Goal: Task Accomplishment & Management: Manage account settings

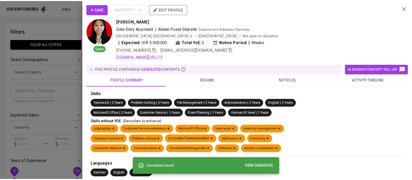
scroll to position [0, 0]
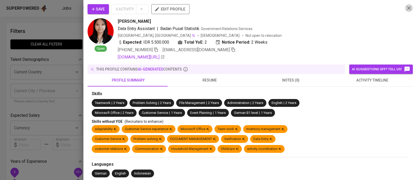
click at [406, 6] on icon "button" at bounding box center [409, 8] width 6 height 6
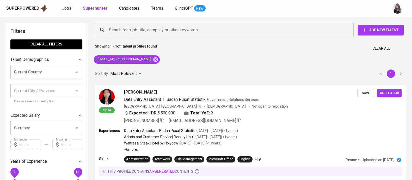
click at [66, 9] on span "Jobs" at bounding box center [66, 8] width 9 height 5
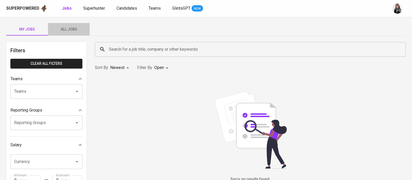
click at [69, 27] on span "All Jobs" at bounding box center [68, 29] width 35 height 7
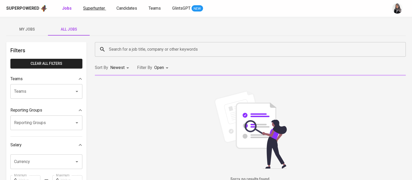
click at [90, 6] on span "Superhunter" at bounding box center [94, 8] width 22 height 5
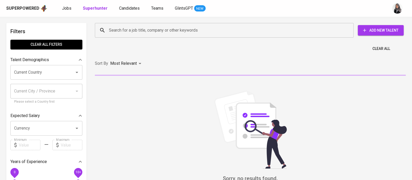
click at [99, 12] on div "Superpowered Jobs Superhunter Candidates Teams GlintsGPT NEW" at bounding box center [197, 8] width 383 height 8
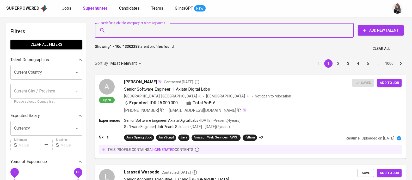
click at [298, 35] on input "Search for a job title, company or other keywords" at bounding box center [226, 30] width 236 height 10
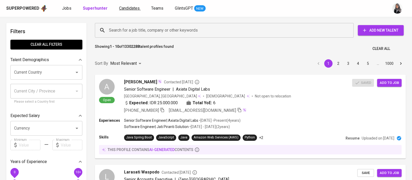
click at [126, 7] on span "Candidates" at bounding box center [129, 8] width 21 height 5
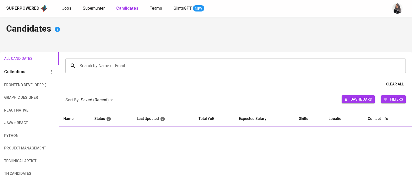
click at [112, 67] on input "Search by Name or Email" at bounding box center [237, 66] width 318 height 10
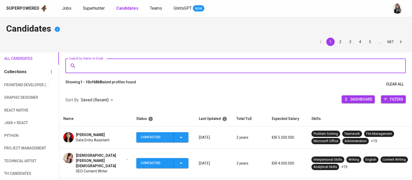
click at [91, 67] on input "Search by Name or Email" at bounding box center [237, 66] width 318 height 10
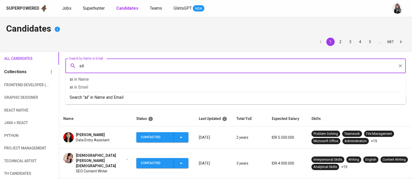
type input "siti"
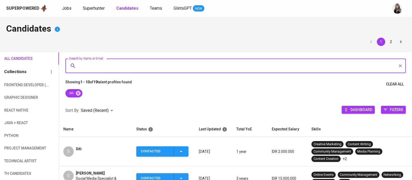
click at [281, 70] on input "Search by Name or Email" at bounding box center [237, 66] width 318 height 10
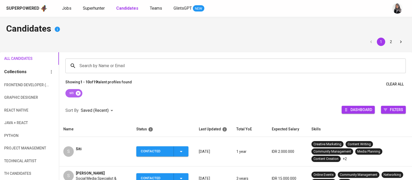
click at [78, 91] on icon at bounding box center [78, 93] width 5 height 5
click at [108, 67] on input "Search by Name or Email" at bounding box center [237, 66] width 318 height 10
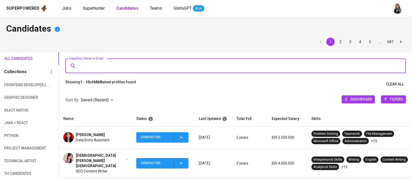
paste input "[EMAIL_ADDRESS][DOMAIN_NAME]"
type input "[EMAIL_ADDRESS][DOMAIN_NAME]"
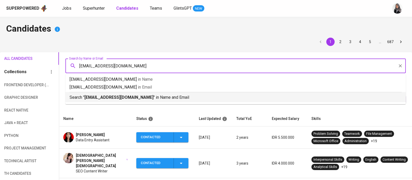
click at [158, 95] on p "Search " maulidyawatis95@gmail.com " in Name and Email" at bounding box center [236, 97] width 332 height 6
click at [158, 89] on div at bounding box center [235, 89] width 353 height 0
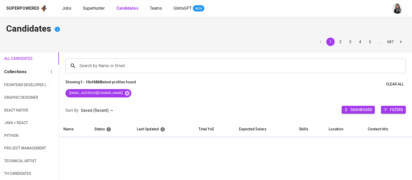
click at [158, 95] on div "[EMAIL_ADDRESS][DOMAIN_NAME]" at bounding box center [235, 94] width 353 height 10
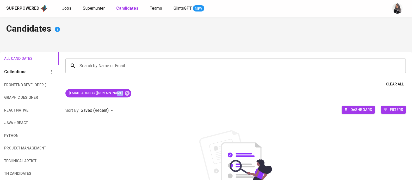
click at [158, 95] on div "[EMAIL_ADDRESS][DOMAIN_NAME]" at bounding box center [235, 94] width 353 height 10
click at [126, 78] on div "Search by Name or Email Search by Name or Email" at bounding box center [235, 65] width 353 height 27
click at [183, 86] on div "Clear All" at bounding box center [235, 84] width 353 height 10
click at [124, 93] on icon at bounding box center [127, 93] width 6 height 6
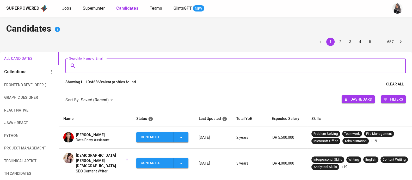
click at [138, 63] on input "Search by Name or Email" at bounding box center [237, 66] width 318 height 10
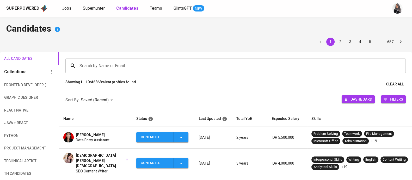
click at [96, 6] on span "Superhunter" at bounding box center [94, 8] width 22 height 5
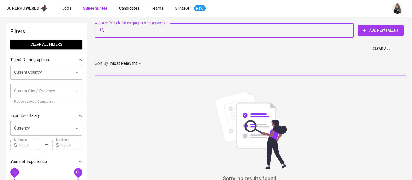
click at [148, 29] on input "Search for a job title, company or other keywords" at bounding box center [226, 30] width 236 height 10
paste input "[EMAIL_ADDRESS][DOMAIN_NAME]"
type input "[EMAIL_ADDRESS][DOMAIN_NAME]"
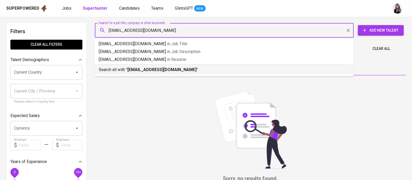
click at [185, 73] on li "Search all with " maulidyawatis95@gmail.com "" at bounding box center [224, 69] width 259 height 10
click at [163, 68] on div "Sort By Most Relevant MOST_RELEVANT" at bounding box center [250, 64] width 317 height 16
click at [122, 67] on div "Sort By Most Relevant MOST_RELEVANT" at bounding box center [250, 64] width 317 height 16
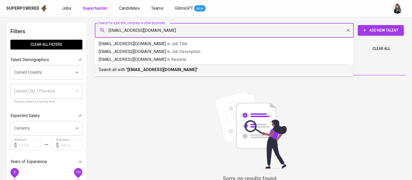
click at [122, 67] on div "Sort By Most Relevant MOST_RELEVANT" at bounding box center [250, 64] width 317 height 16
click at [195, 70] on div "Sort By Most Relevant MOST_RELEVANT" at bounding box center [250, 64] width 317 height 16
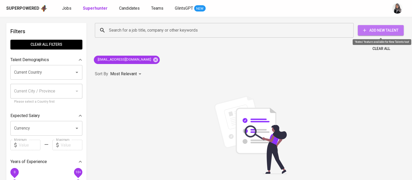
click at [383, 27] on button "Add New Talent" at bounding box center [381, 30] width 46 height 10
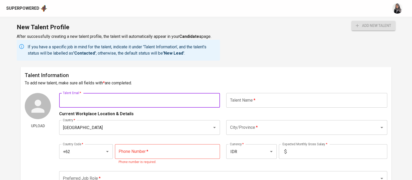
click at [105, 98] on input "text" at bounding box center [139, 100] width 161 height 15
paste input "[EMAIL_ADDRESS][DOMAIN_NAME]"
type input "[EMAIL_ADDRESS][DOMAIN_NAME]"
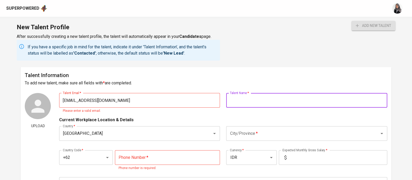
click at [259, 100] on input "text" at bounding box center [306, 100] width 161 height 15
type input "siti bariroh maulidyawati"
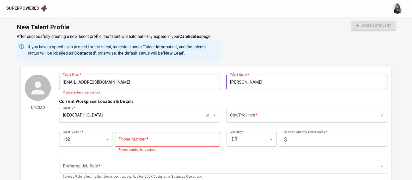
scroll to position [19, 0]
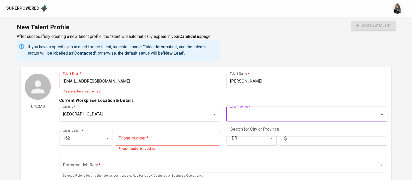
click at [273, 115] on input "City/Province   *" at bounding box center [300, 114] width 142 height 10
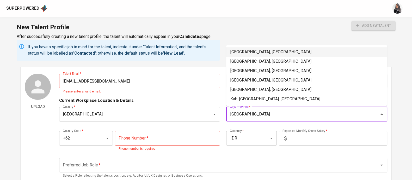
click at [253, 52] on li "Jakarta Selatan, DKI Jakarta" at bounding box center [306, 51] width 161 height 9
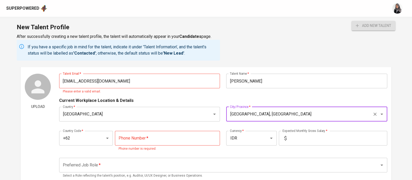
type input "Jakarta Selatan, DKI Jakarta"
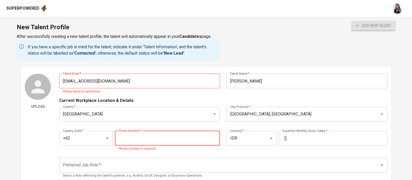
click at [136, 138] on input "tel" at bounding box center [167, 138] width 105 height 15
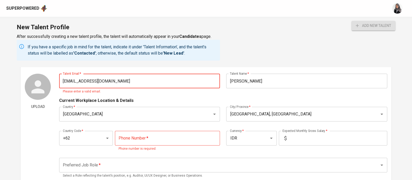
click at [125, 80] on input "maulidyawatis95@gmail.com" at bounding box center [139, 81] width 161 height 15
click at [64, 82] on input "maulidyawatis95@gmail.com" at bounding box center [139, 81] width 161 height 15
type input "maulidyawatis95@gmail.com"
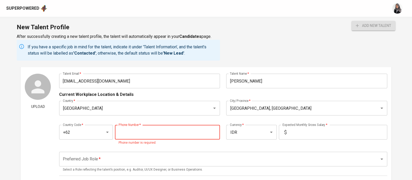
click at [149, 143] on div "Phone Number   * Phone Number * Phone number is required." at bounding box center [167, 135] width 105 height 21
click at [240, 42] on div "New Talent Profile After successfully creating a new talent profile, the talent…" at bounding box center [206, 42] width 412 height 50
click at [143, 134] on input "tel" at bounding box center [167, 132] width 105 height 15
type input "6"
click at [280, 37] on div "New Talent Profile After successfully creating a new talent profile, the talent…" at bounding box center [206, 42] width 412 height 50
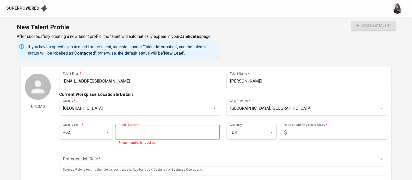
click at [127, 135] on input "tel" at bounding box center [167, 132] width 105 height 15
click at [282, 36] on div "New Talent Profile After successfully creating a new talent profile, the talent…" at bounding box center [206, 42] width 412 height 50
click at [130, 133] on input "81206" at bounding box center [167, 132] width 105 height 15
click at [270, 50] on div "New Talent Profile After successfully creating a new talent profile, the talent…" at bounding box center [206, 42] width 412 height 50
click at [147, 133] on input "8122806" at bounding box center [167, 132] width 105 height 15
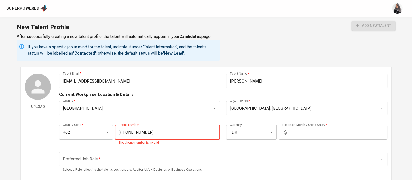
type input "[PHONE_NUMBER]"
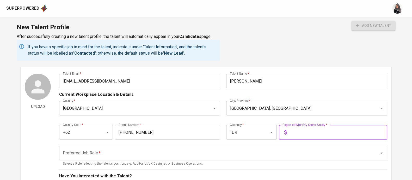
click at [302, 131] on input "text" at bounding box center [338, 132] width 99 height 15
click at [298, 132] on input "text" at bounding box center [338, 132] width 99 height 15
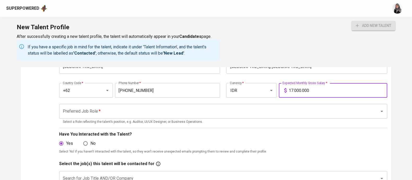
scroll to position [62, 0]
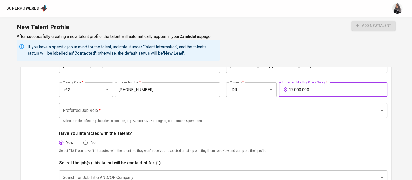
type input "17.000.000"
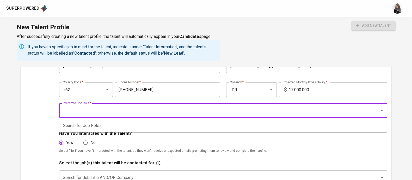
click at [191, 113] on input "Preferred Job Role   *" at bounding box center [216, 110] width 309 height 10
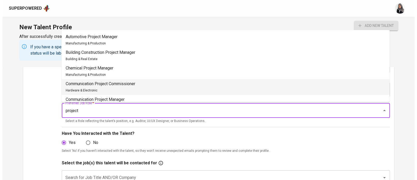
scroll to position [89, 0]
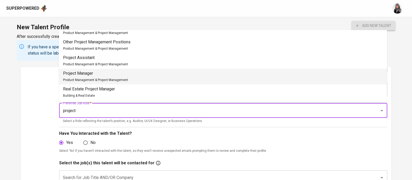
click at [123, 76] on div "Project Manager Product Management & Project Management" at bounding box center [95, 76] width 65 height 13
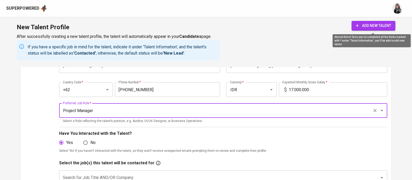
type input "Project Manager"
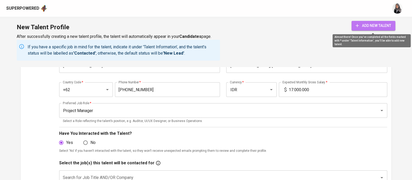
click at [377, 23] on span "add new talent" at bounding box center [373, 25] width 35 height 7
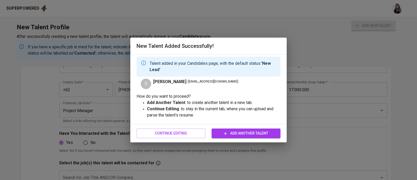
click at [270, 65] on strong "'New Lead'" at bounding box center [210, 66] width 121 height 11
click at [235, 132] on span "Add Another Talent" at bounding box center [246, 133] width 61 height 7
click at [273, 79] on div "S siti bariroh maulidyawati ( maulidyawatis95@gmail.com )" at bounding box center [209, 84] width 144 height 10
click at [198, 135] on span "Continue Editing" at bounding box center [171, 133] width 61 height 7
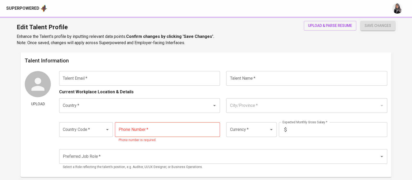
type input "maulidyawatis95@gmail.com"
type input "[PERSON_NAME]"
type input "Indonesia"
type input "Jakarta Selatan, DKI Jakarta"
type input "+62"
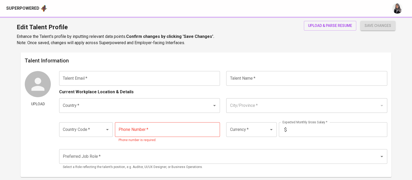
type input "812-2806-0875"
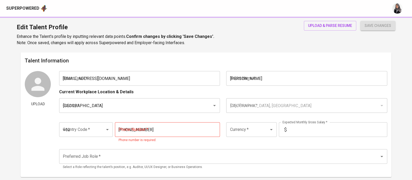
type input "IDR"
type input "Project Manager"
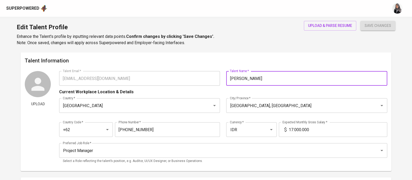
drag, startPoint x: 281, startPoint y: 77, endPoint x: 223, endPoint y: 81, distance: 57.8
click at [223, 81] on div "Talent Name   * siti bariroh maulidyawati Talent Name *" at bounding box center [305, 78] width 164 height 15
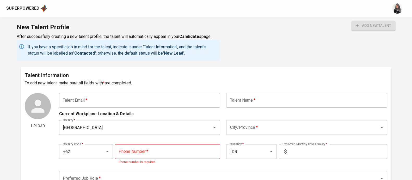
scroll to position [62, 0]
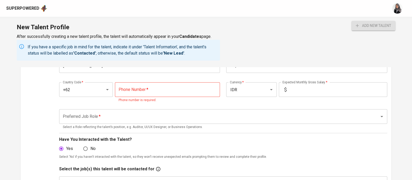
click at [301, 49] on div "New Talent Profile After successfully creating a new talent profile, the talent…" at bounding box center [206, 42] width 412 height 50
click at [153, 86] on input "tel" at bounding box center [167, 89] width 105 height 15
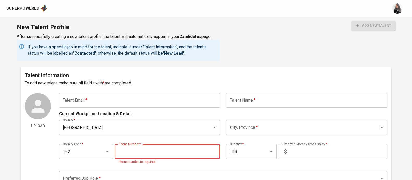
scroll to position [17, 0]
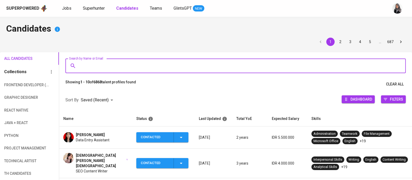
click at [128, 62] on input "Search by Name or Email" at bounding box center [237, 66] width 318 height 10
paste input "siti bariroh maulidyawati"
type input "[PERSON_NAME]"
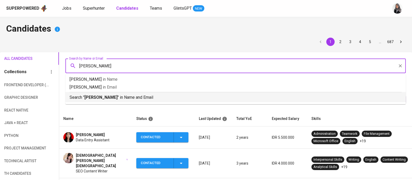
click at [153, 95] on p "Search " siti bariroh maulidyawati " in Name and Email" at bounding box center [236, 97] width 332 height 6
click at [153, 89] on div at bounding box center [235, 89] width 353 height 0
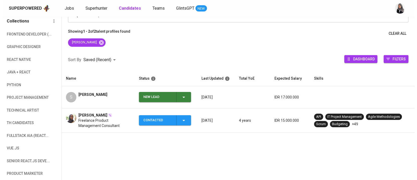
scroll to position [51, 0]
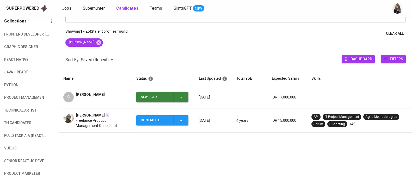
click at [100, 123] on span "Freelance Product Management Consultant" at bounding box center [102, 123] width 52 height 10
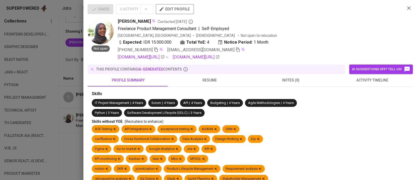
click at [381, 83] on span "activity timeline" at bounding box center [372, 80] width 75 height 7
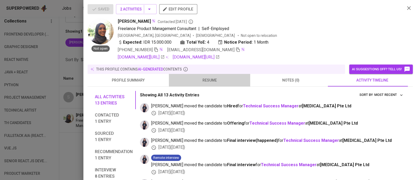
click at [215, 77] on span "resume" at bounding box center [209, 80] width 75 height 7
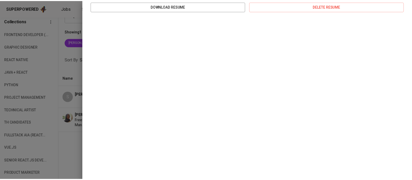
scroll to position [0, 0]
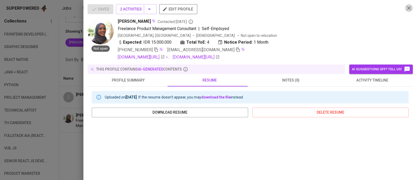
click at [407, 7] on icon "button" at bounding box center [409, 8] width 4 height 4
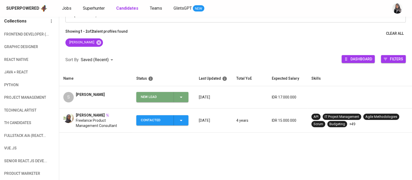
click at [178, 96] on icon "button" at bounding box center [181, 97] width 6 height 6
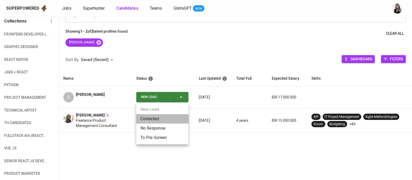
click at [162, 116] on li "Contacted" at bounding box center [162, 118] width 52 height 9
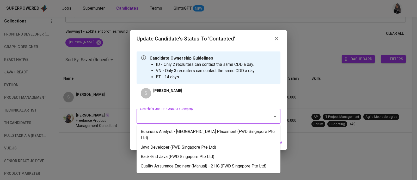
click at [184, 116] on input "Search for Job Title AND/OR Company" at bounding box center [201, 116] width 125 height 10
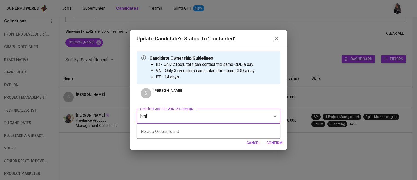
type input "hmi"
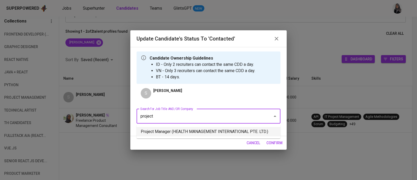
click at [229, 131] on li "Project Manager (HEALTH MANAGEMENT INTERNATIONAL PTE. LTD.)" at bounding box center [209, 131] width 144 height 9
type input "project"
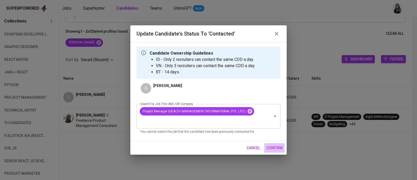
click at [267, 146] on span "confirm" at bounding box center [275, 147] width 16 height 7
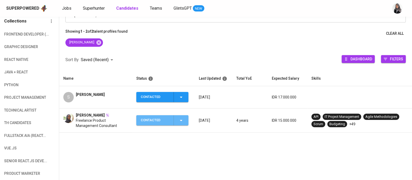
click at [184, 120] on icon "button" at bounding box center [181, 120] width 6 height 6
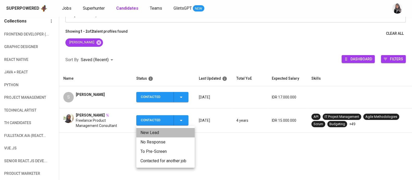
click at [161, 134] on li "New Lead" at bounding box center [165, 132] width 58 height 9
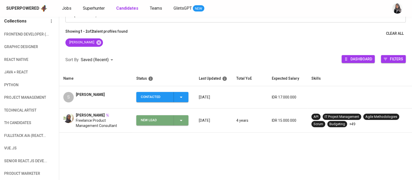
click at [177, 122] on div "New Lead" at bounding box center [163, 120] width 44 height 10
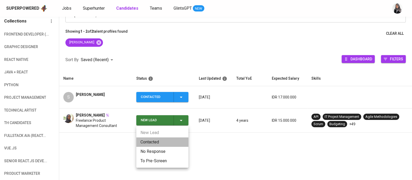
click at [157, 141] on li "Contacted" at bounding box center [162, 141] width 52 height 9
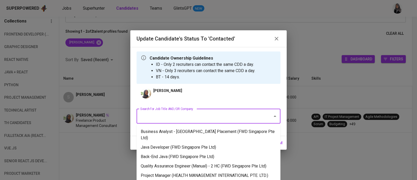
click at [189, 117] on input "Search for Job Title AND/OR Company" at bounding box center [201, 116] width 125 height 10
click at [199, 171] on li "Project Manager (HEALTH MANAGEMENT INTERNATIONAL PTE. LTD.)" at bounding box center [209, 175] width 144 height 9
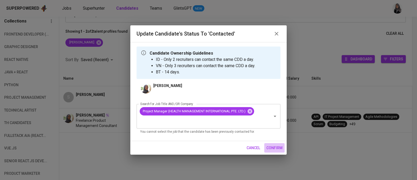
click at [280, 150] on span "confirm" at bounding box center [275, 147] width 16 height 7
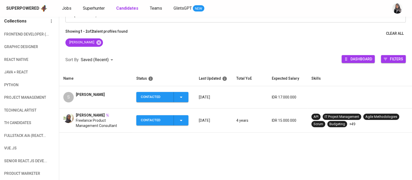
click at [88, 121] on span "Freelance Product Management Consultant" at bounding box center [102, 123] width 52 height 10
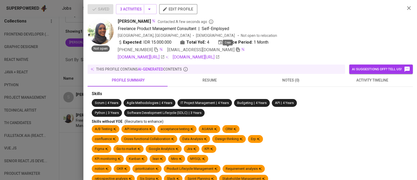
click at [236, 49] on icon "button" at bounding box center [238, 49] width 5 height 5
click at [406, 7] on icon "button" at bounding box center [409, 8] width 6 height 6
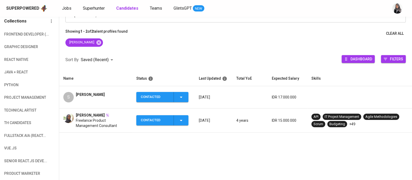
click at [315, 43] on div "[PERSON_NAME]" at bounding box center [235, 43] width 353 height 10
click at [279, 31] on div "Showing 1 - 2 of 2 talent profiles found Clear All" at bounding box center [235, 34] width 353 height 10
click at [287, 44] on div "[PERSON_NAME]" at bounding box center [235, 43] width 353 height 10
click at [279, 38] on div "[PERSON_NAME]" at bounding box center [235, 43] width 353 height 10
click at [68, 7] on span "Jobs" at bounding box center [66, 8] width 9 height 5
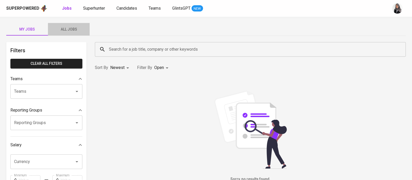
click at [67, 25] on button "All Jobs" at bounding box center [69, 29] width 42 height 13
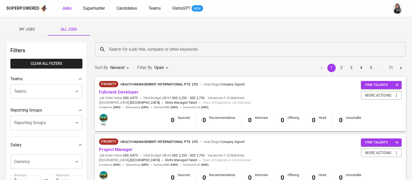
click at [142, 50] on input "Search for a job title, company or other keywords" at bounding box center [252, 49] width 288 height 10
click at [112, 150] on link "Project Manager" at bounding box center [116, 149] width 34 height 5
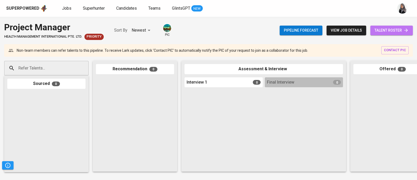
click at [397, 32] on span "talent roster" at bounding box center [392, 30] width 34 height 7
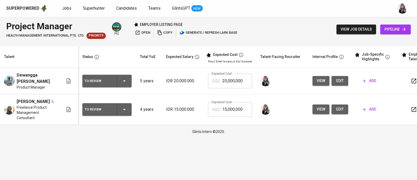
click at [311, 26] on div "Project Manager HEALTH MANAGEMENT INTERNATIONAL PTE. LTD. Priority pic employer…" at bounding box center [208, 29] width 417 height 25
click at [297, 10] on div "Superpowered Jobs Superhunter Candidates Teams GlintsGPT NEW" at bounding box center [200, 8] width 388 height 8
click at [315, 25] on div "Project Manager HEALTH MANAGEMENT INTERNATIONAL PTE. LTD. Priority pic employer…" at bounding box center [208, 29] width 417 height 25
click at [306, 16] on div "Superpowered Jobs Superhunter Candidates Teams GlintsGPT NEW" at bounding box center [208, 8] width 417 height 17
click at [340, 109] on span "edit" at bounding box center [340, 109] width 8 height 7
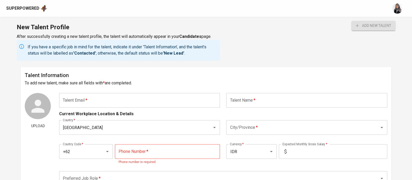
click at [292, 34] on div "New Talent Profile After successfully creating a new talent profile, the talent…" at bounding box center [206, 42] width 412 height 50
click at [283, 46] on div "New Talent Profile After successfully creating a new talent profile, the talent…" at bounding box center [206, 42] width 412 height 50
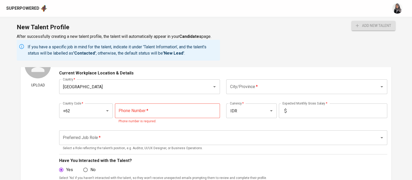
scroll to position [44, 0]
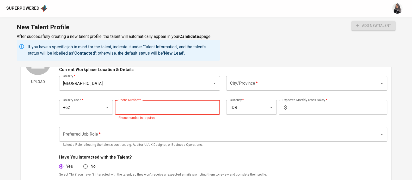
click at [168, 102] on input "tel" at bounding box center [167, 107] width 105 height 15
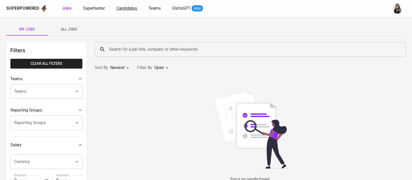
click at [123, 8] on span "Candidates" at bounding box center [127, 8] width 21 height 5
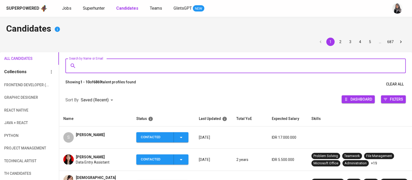
click at [107, 62] on input "Search by Name or Email" at bounding box center [237, 66] width 318 height 10
paste input "[EMAIL_ADDRESS][DOMAIN_NAME]"
type input "[EMAIL_ADDRESS][DOMAIN_NAME]"
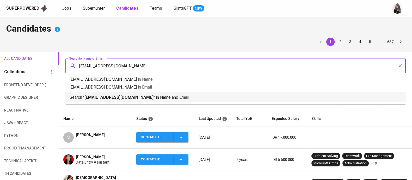
click at [137, 98] on b "[EMAIL_ADDRESS][DOMAIN_NAME]" at bounding box center [119, 97] width 69 height 5
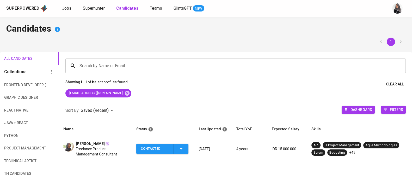
click at [137, 98] on div "[EMAIL_ADDRESS][DOMAIN_NAME]" at bounding box center [235, 94] width 353 height 10
click at [88, 8] on span "Superhunter" at bounding box center [94, 8] width 22 height 5
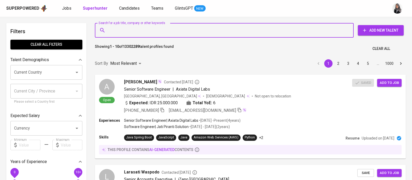
click at [173, 32] on input "Search for a job title, company or other keywords" at bounding box center [226, 30] width 236 height 10
paste input "[EMAIL_ADDRESS][DOMAIN_NAME]"
type input "[EMAIL_ADDRESS][DOMAIN_NAME]"
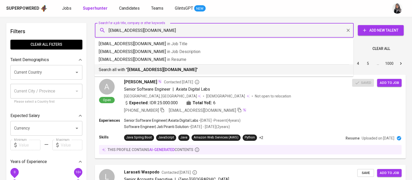
click at [182, 71] on b "[EMAIL_ADDRESS][DOMAIN_NAME]" at bounding box center [162, 69] width 69 height 5
click at [182, 71] on div "Sort By Most Relevant MOST_RELEVANT 1 2 3 4 5 … 1000" at bounding box center [250, 64] width 317 height 16
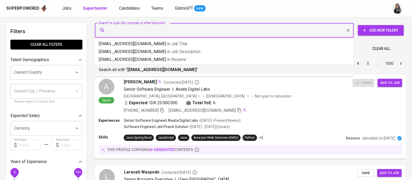
click at [96, 56] on div at bounding box center [94, 54] width 4 height 2
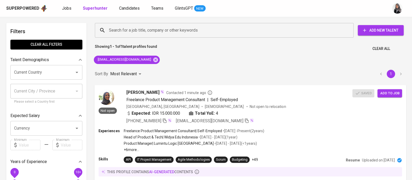
click at [291, 115] on div "Expected: IDR 15.000.000 Total YoE: 4" at bounding box center [239, 114] width 226 height 8
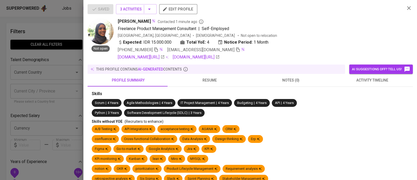
click at [370, 80] on span "activity timeline" at bounding box center [372, 80] width 75 height 7
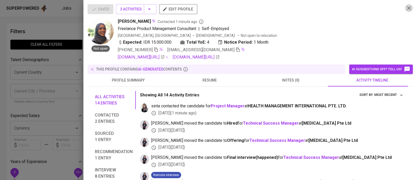
click at [406, 10] on icon "button" at bounding box center [409, 8] width 6 height 6
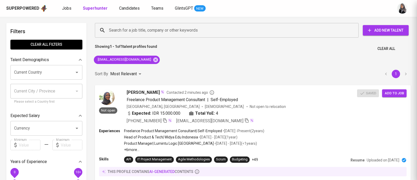
scroll to position [0, 0]
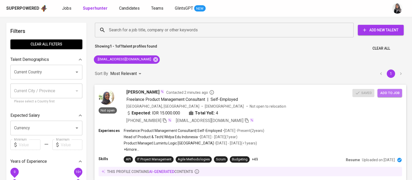
click at [390, 91] on span "Add to job" at bounding box center [389, 93] width 19 height 6
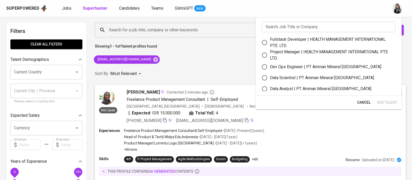
click at [298, 53] on div "Project Manager | HEALTH MANAGEMENT INTERNATIONAL PTE. LTD." at bounding box center [330, 55] width 121 height 13
click at [270, 53] on input "Project Manager | HEALTH MANAGEMENT INTERNATIONAL PTE. LTD." at bounding box center [264, 55] width 11 height 11
radio input "true"
click at [384, 101] on span "Add Talent" at bounding box center [387, 102] width 21 height 7
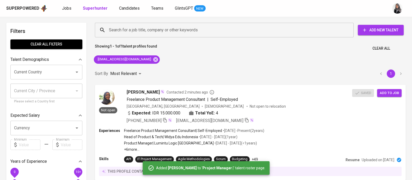
click at [280, 62] on div "Search for a job title, company or other keywords Search for a job title, compa…" at bounding box center [250, 109] width 317 height 178
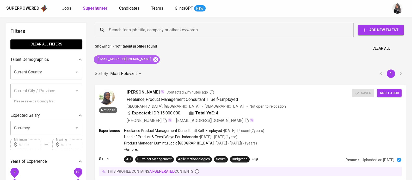
click at [153, 59] on icon at bounding box center [155, 59] width 5 height 5
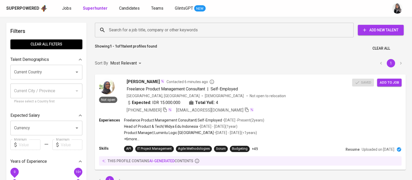
click at [162, 26] on input "Search for a job title, company or other keywords" at bounding box center [226, 30] width 236 height 10
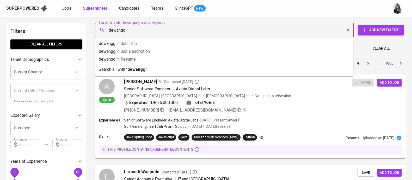
type input "dewangga"
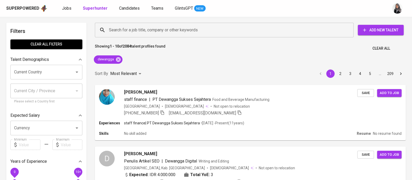
click at [303, 48] on div "Showing 1 - 10 of 2084 talent profiles found Clear All" at bounding box center [250, 46] width 317 height 13
click at [285, 46] on div "Showing 1 - 10 of 2084 talent profiles found Clear All" at bounding box center [250, 46] width 317 height 13
click at [117, 58] on icon at bounding box center [118, 59] width 5 height 5
click at [117, 69] on div "Most Relevant" at bounding box center [126, 74] width 33 height 10
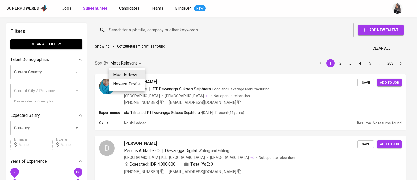
click at [140, 22] on div at bounding box center [208, 90] width 417 height 180
click at [197, 36] on div "Most Relevant Newest Profile" at bounding box center [208, 90] width 417 height 180
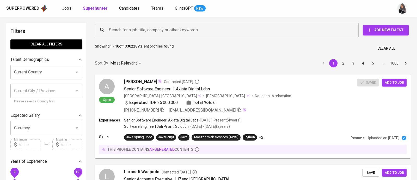
click at [238, 49] on div "Most Relevant Newest Profile" at bounding box center [208, 90] width 417 height 180
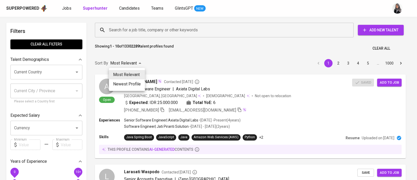
click at [204, 31] on div at bounding box center [208, 90] width 417 height 180
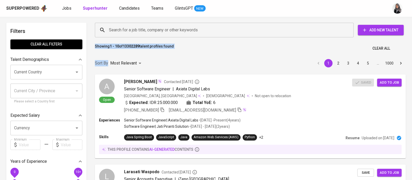
drag, startPoint x: 185, startPoint y: 56, endPoint x: 178, endPoint y: 30, distance: 27.7
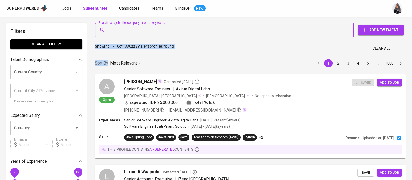
click at [178, 30] on input "Search for a job title, company or other keywords" at bounding box center [226, 30] width 236 height 10
paste input "| dewangga.pratama02@gmail.com"
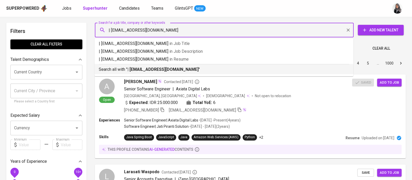
click at [111, 31] on input "| dewangga.pratama02@gmail.com" at bounding box center [226, 30] width 236 height 10
type input "dewangga.pratama02@gmail.com"
click at [217, 70] on p "Search all with " dewangga.pratama02@gmail.com "" at bounding box center [224, 69] width 251 height 6
click at [217, 70] on div "Sort By Most Relevant MOST_RELEVANT 1 2 3 4 5 … 1000" at bounding box center [250, 63] width 317 height 16
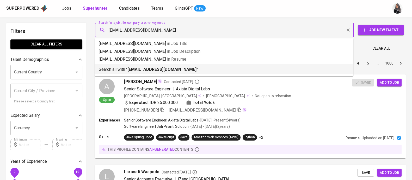
click at [217, 70] on div "Sort By Most Relevant MOST_RELEVANT 1 2 3 4 5 … 1000" at bounding box center [250, 63] width 317 height 16
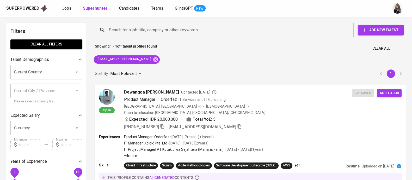
click at [275, 61] on div "Search for a job title, company or other keywords Search for a job title, compa…" at bounding box center [250, 112] width 317 height 184
click at [290, 138] on div "Experiences Product Manager | Orderfaz • Feb 2025 - Present ( <1 years ) IT Man…" at bounding box center [251, 146] width 304 height 24
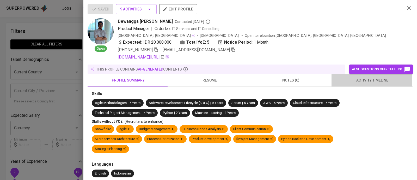
click at [364, 80] on span "activity timeline" at bounding box center [372, 80] width 75 height 7
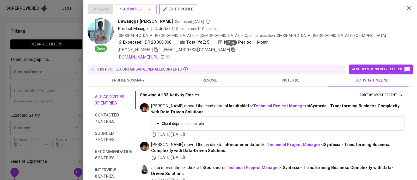
click at [231, 51] on icon "button" at bounding box center [233, 49] width 5 height 5
click at [406, 8] on icon "button" at bounding box center [409, 8] width 6 height 6
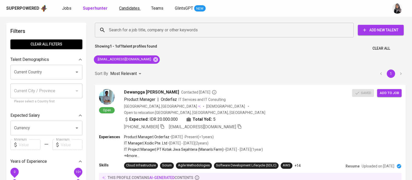
click at [120, 11] on link "Candidates" at bounding box center [130, 8] width 22 height 7
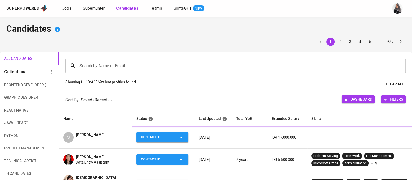
click at [142, 66] on input "Search by Name or Email" at bounding box center [237, 66] width 318 height 10
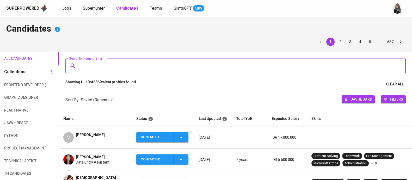
paste input "[EMAIL_ADDRESS][DOMAIN_NAME]"
type input "[EMAIL_ADDRESS][DOMAIN_NAME]"
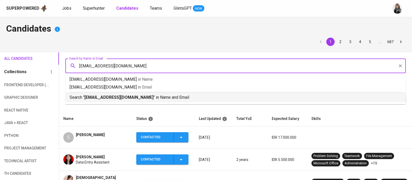
click at [153, 98] on p "Search " dewangga.pratama02@gmail.com " in Name and Email" at bounding box center [236, 97] width 332 height 6
click at [153, 89] on div at bounding box center [235, 89] width 353 height 0
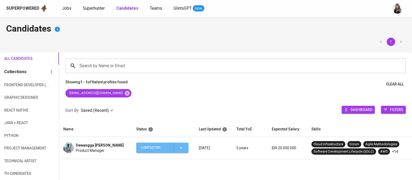
click at [183, 150] on icon "button" at bounding box center [181, 147] width 6 height 6
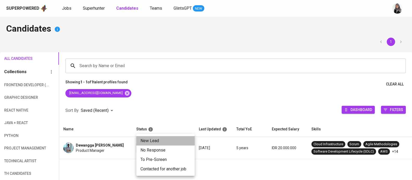
click at [162, 141] on li "New Lead" at bounding box center [165, 140] width 58 height 9
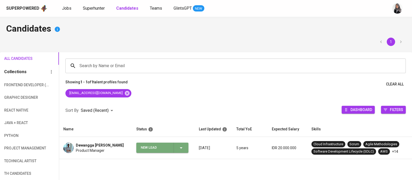
click at [181, 148] on icon "button" at bounding box center [181, 147] width 6 height 6
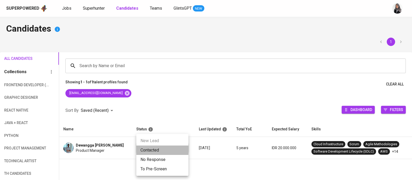
click at [166, 151] on li "Contacted" at bounding box center [162, 149] width 52 height 9
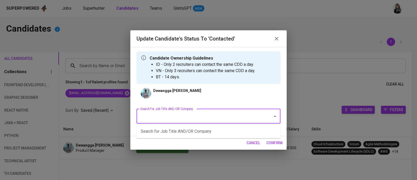
click at [208, 117] on input "Search for Job Title AND/OR Company" at bounding box center [201, 116] width 125 height 10
type input "project"
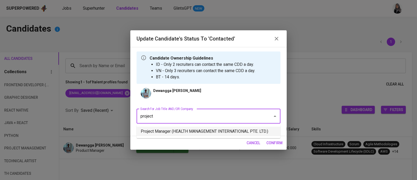
click at [232, 132] on li "Project Manager (HEALTH MANAGEMENT INTERNATIONAL PTE. LTD.)" at bounding box center [209, 130] width 144 height 9
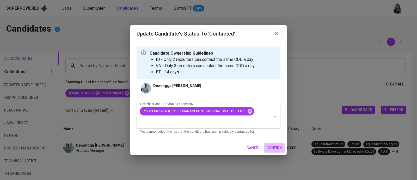
click at [272, 146] on span "confirm" at bounding box center [275, 147] width 16 height 7
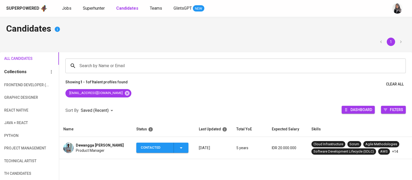
click at [101, 148] on span "Product Manager" at bounding box center [90, 150] width 29 height 5
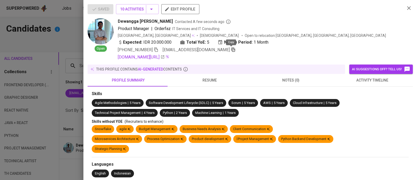
click at [231, 49] on icon "button" at bounding box center [233, 49] width 5 height 5
click at [406, 5] on icon "button" at bounding box center [409, 8] width 6 height 6
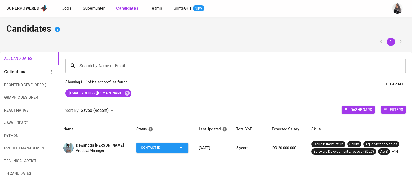
click at [89, 8] on span "Superhunter" at bounding box center [94, 8] width 22 height 5
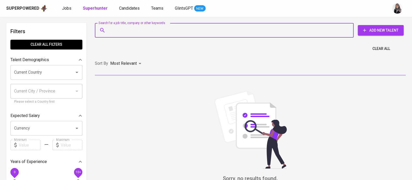
click at [143, 31] on input "Search for a job title, company or other keywords" at bounding box center [226, 30] width 236 height 10
paste input "[EMAIL_ADDRESS][DOMAIN_NAME]"
type input "[EMAIL_ADDRESS][DOMAIN_NAME]"
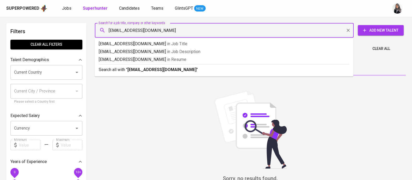
click at [186, 69] on b "[EMAIL_ADDRESS][DOMAIN_NAME]" at bounding box center [162, 69] width 69 height 5
click at [186, 69] on div "Sort By Most Relevant MOST_RELEVANT" at bounding box center [250, 64] width 317 height 16
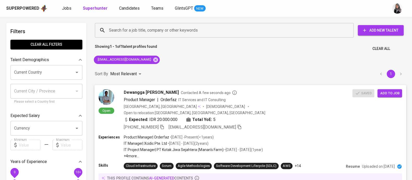
click at [388, 92] on span "Add to job" at bounding box center [389, 93] width 19 height 6
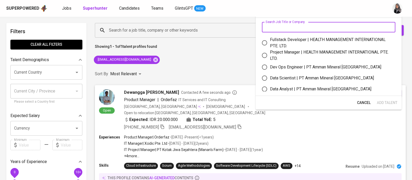
click at [279, 27] on input "text" at bounding box center [329, 27] width 134 height 10
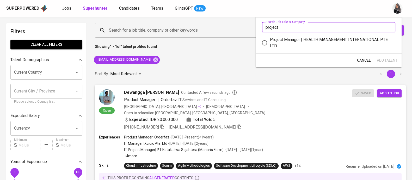
type input "project"
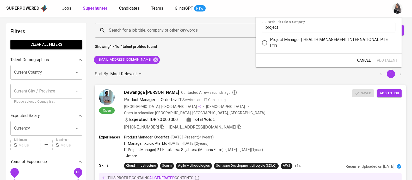
click at [320, 38] on div "Project Manager | HEALTH MANAGEMENT INTERNATIONAL PTE. LTD." at bounding box center [330, 43] width 121 height 13
click at [270, 38] on input "Project Manager | HEALTH MANAGEMENT INTERNATIONAL PTE. LTD." at bounding box center [264, 42] width 11 height 11
radio input "true"
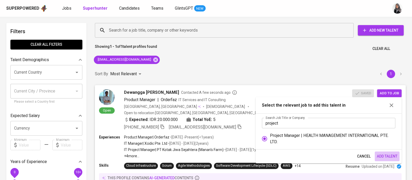
click at [389, 154] on span "Add Talent" at bounding box center [387, 156] width 21 height 7
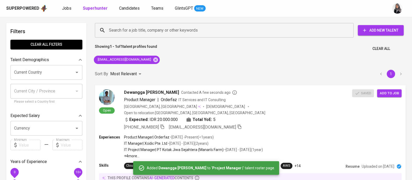
click at [273, 57] on div "Search for a job title, company or other keywords Search for a job title, compa…" at bounding box center [250, 112] width 317 height 184
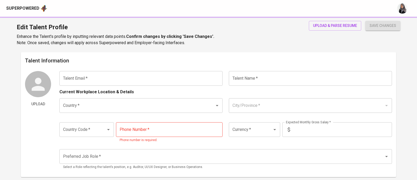
type input "[EMAIL_ADDRESS][DOMAIN_NAME]"
type input "[PERSON_NAME]"
type input "[GEOGRAPHIC_DATA]"
type input "[GEOGRAPHIC_DATA], DI [GEOGRAPHIC_DATA]"
type input "+62"
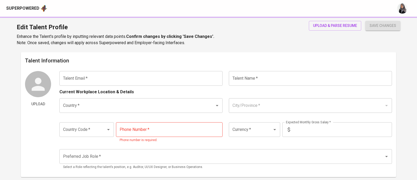
type input "[PHONE_NUMBER]"
type input "IDR"
type input "Project Manager"
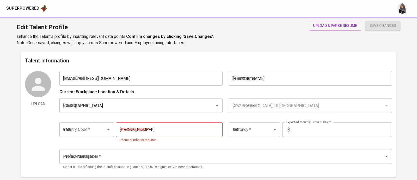
radio input "true"
type input "4"
type input "1 Month"
type input "[URL][DOMAIN_NAME]"
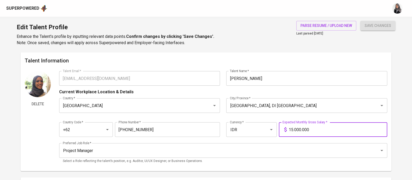
click at [292, 128] on input "15.000.000" at bounding box center [338, 129] width 99 height 15
click at [294, 129] on input "15.000.000" at bounding box center [338, 129] width 99 height 15
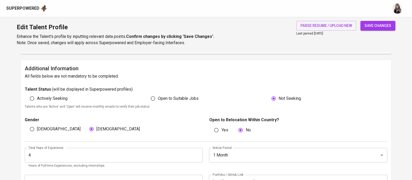
scroll to position [118, 0]
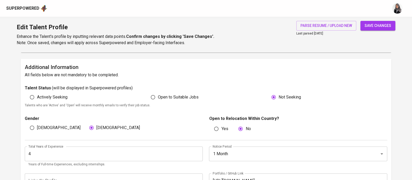
type input "18.000.000"
click at [154, 97] on input "Open to Suitable Jobs" at bounding box center [153, 97] width 10 height 10
radio input "true"
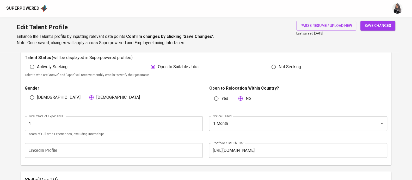
scroll to position [153, 0]
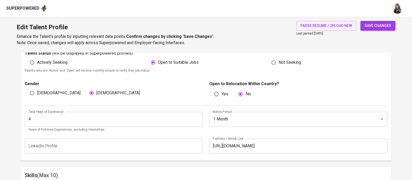
click at [237, 37] on div "Edit Talent Profile Enhance the Talent's profile by inputting relevant data poi…" at bounding box center [206, 34] width 412 height 35
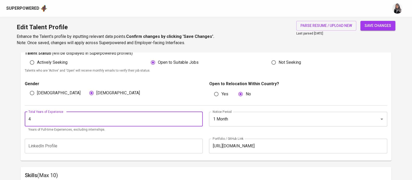
click at [112, 115] on input "4" at bounding box center [114, 119] width 178 height 15
type input "5"
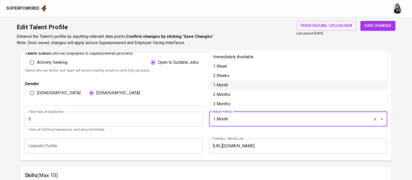
click at [239, 119] on input "1 Month" at bounding box center [291, 119] width 159 height 10
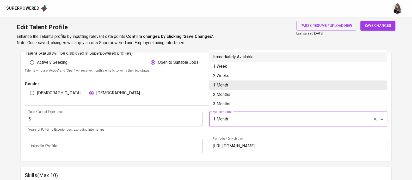
click at [238, 58] on li "Immediately Available" at bounding box center [298, 56] width 178 height 9
type input "Immediately Available"
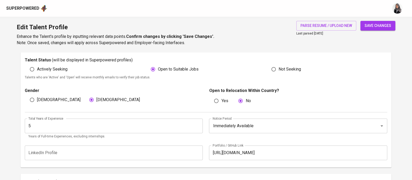
scroll to position [172, 0]
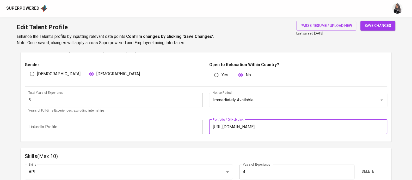
click at [277, 125] on input "https://bit.ly/sbmportfolio" at bounding box center [298, 126] width 178 height 15
click at [248, 128] on input "text" at bounding box center [298, 126] width 178 height 15
click at [268, 130] on input "https://bit.ly/sbmportfolio" at bounding box center [298, 126] width 178 height 15
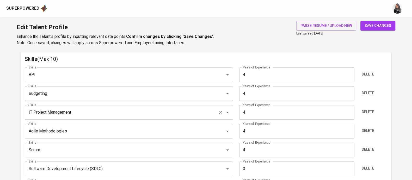
scroll to position [272, 0]
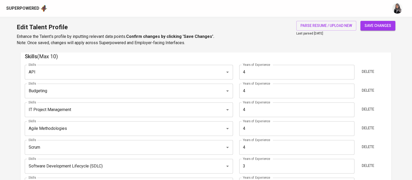
type input "https://bit.ly/sbmportfolio"
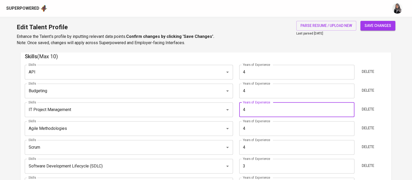
click at [252, 109] on input "4" at bounding box center [296, 109] width 115 height 15
type input "5"
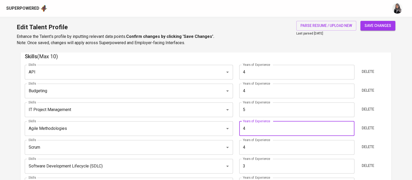
click at [250, 126] on input "4" at bounding box center [296, 128] width 115 height 15
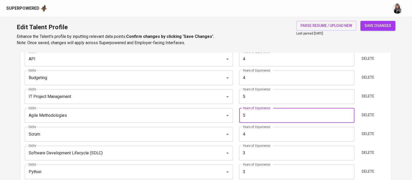
scroll to position [273, 0]
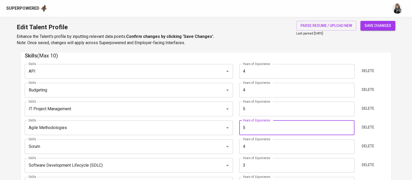
type input "5"
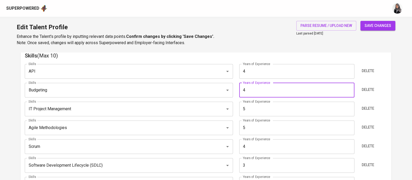
click at [251, 88] on input "4" at bounding box center [296, 90] width 115 height 15
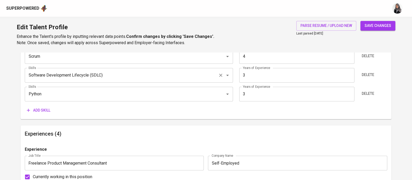
scroll to position [363, 0]
type input "5"
click at [42, 111] on span "Add skill" at bounding box center [38, 110] width 23 height 7
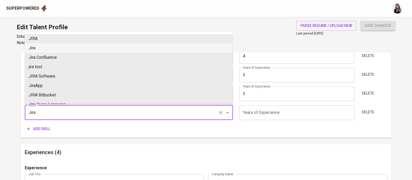
click at [72, 45] on li "Jira" at bounding box center [129, 47] width 208 height 9
type input "Jira"
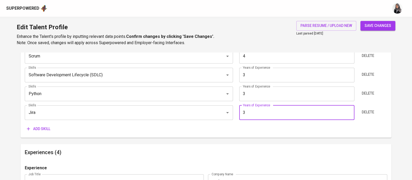
click at [255, 116] on input "3" at bounding box center [296, 112] width 115 height 15
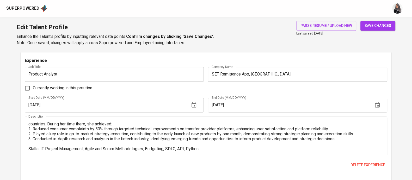
scroll to position [889, 0]
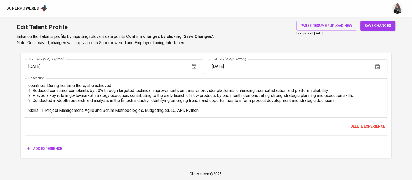
type input "3"
click at [44, 149] on span "Add experience" at bounding box center [44, 148] width 35 height 7
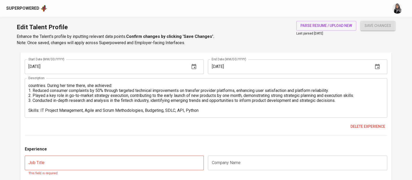
click at [253, 122] on div "Delete experience" at bounding box center [206, 127] width 363 height 10
click at [235, 165] on input "text" at bounding box center [297, 162] width 179 height 15
paste input "Jublia (EventTech SaaS, Singapore"
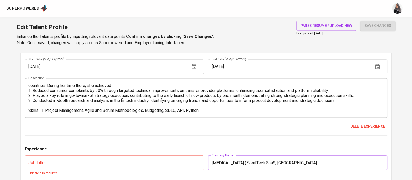
drag, startPoint x: 279, startPoint y: 164, endPoint x: 257, endPoint y: 163, distance: 21.4
click at [257, 163] on input "Jublia (EventTech SaaS, Singapore" at bounding box center [297, 162] width 179 height 15
click at [282, 160] on input "Jublia (EventTech SaaS, Singapore" at bounding box center [297, 162] width 179 height 15
type input "Jublia (EventTech SaaS, Singapore)"
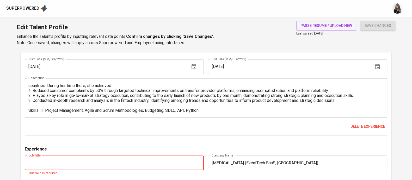
click at [139, 163] on input "text" at bounding box center [114, 162] width 179 height 15
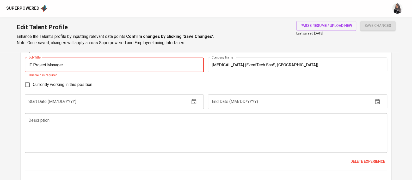
scroll to position [987, 0]
type input "IT Project Manager"
click at [74, 128] on textarea at bounding box center [205, 132] width 355 height 30
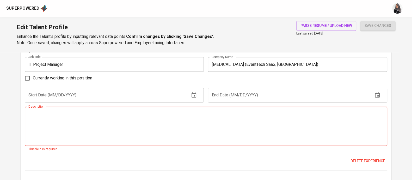
click at [256, 133] on textarea at bounding box center [205, 126] width 355 height 30
paste textarea "• Delivered OTP-based account registration, strengthening user identity managem…"
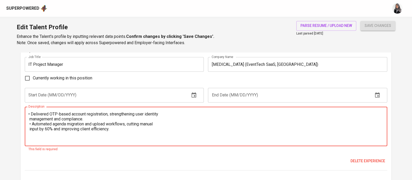
click at [31, 113] on textarea "• Delivered OTP-based account registration, strengthening user identity managem…" at bounding box center [205, 126] width 355 height 30
click at [174, 113] on textarea "1. Delivered OTP-based account registration, strengthening user identity manage…" at bounding box center [205, 126] width 355 height 30
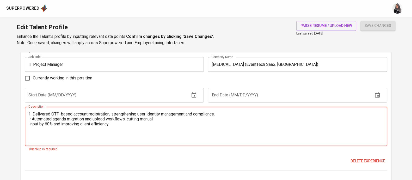
click at [31, 118] on textarea "1. Delivered OTP-based account registration, strengthening user identity manage…" at bounding box center [205, 126] width 355 height 30
click at [169, 116] on textarea "1. Delivered OTP-based account registration, strengthening user identity manage…" at bounding box center [205, 126] width 355 height 30
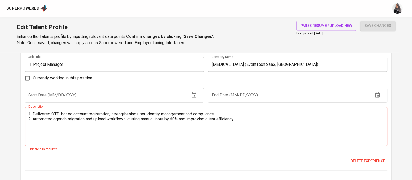
click at [253, 119] on textarea "1. Delivered OTP-based account registration, strengthening user identity manage…" at bounding box center [205, 126] width 355 height 30
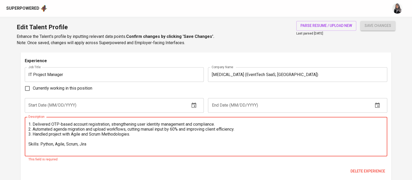
scroll to position [976, 0]
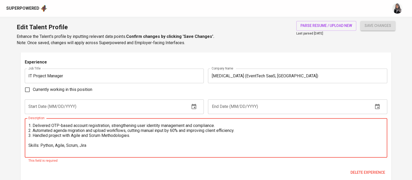
type textarea "1. Delivered OTP-based account registration, strengthening user identity manage…"
click at [140, 111] on input "text" at bounding box center [105, 106] width 161 height 15
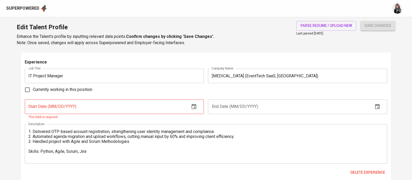
click at [227, 116] on div "End Date (MM/DD/YYYY) End Date (MM/DD/YYYY)" at bounding box center [296, 109] width 181 height 21
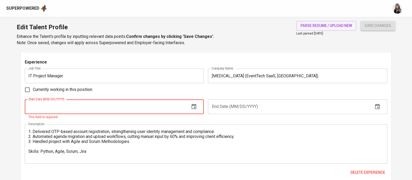
click at [136, 106] on input "text" at bounding box center [105, 106] width 161 height 15
type input "0_/__/____"
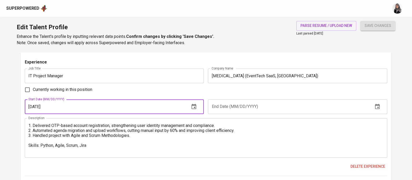
click at [192, 106] on icon "button" at bounding box center [194, 106] width 6 height 6
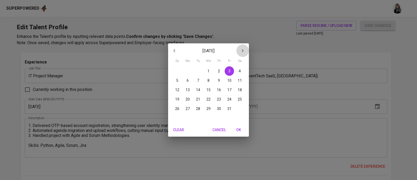
click at [240, 47] on icon "button" at bounding box center [243, 50] width 6 height 6
click at [238, 67] on button "1" at bounding box center [239, 70] width 9 height 9
type input "03/01/2025"
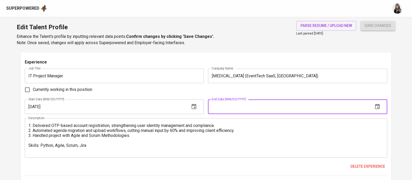
click at [242, 106] on input "text" at bounding box center [288, 106] width 161 height 15
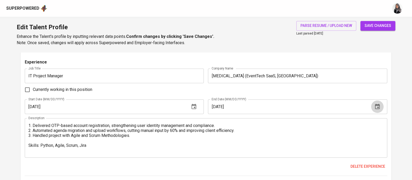
click at [378, 106] on icon "button" at bounding box center [377, 106] width 5 height 5
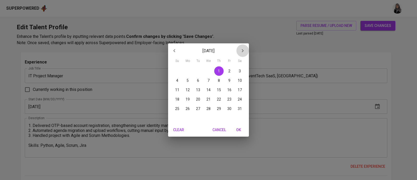
click at [244, 50] on icon "button" at bounding box center [243, 50] width 6 height 6
click at [243, 50] on icon "button" at bounding box center [243, 50] width 6 height 6
click at [216, 107] on span "31" at bounding box center [218, 108] width 9 height 5
type input "07/31/2025"
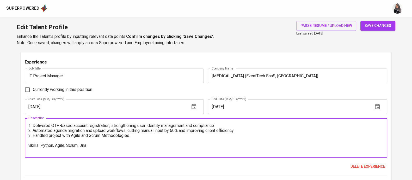
click at [241, 135] on textarea "1. Delivered OTP-based account registration, strengthening user identity manage…" at bounding box center [205, 138] width 355 height 30
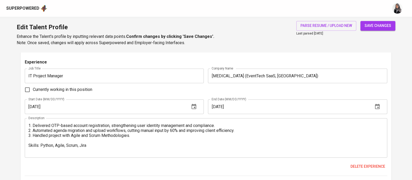
click at [256, 118] on div "1. Delivered OTP-based account registration, strengthening user identity manage…" at bounding box center [206, 137] width 363 height 39
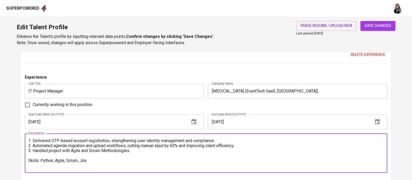
scroll to position [1016, 0]
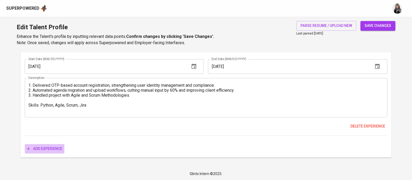
click at [48, 148] on span "Add experience" at bounding box center [44, 148] width 35 height 7
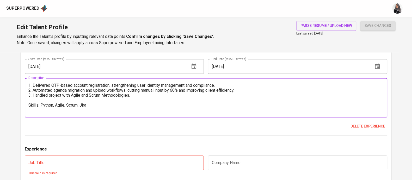
click at [235, 102] on textarea "1. Delivered OTP-based account registration, strengthening user identity manage…" at bounding box center [205, 98] width 355 height 30
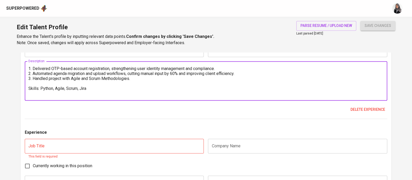
scroll to position [1034, 0]
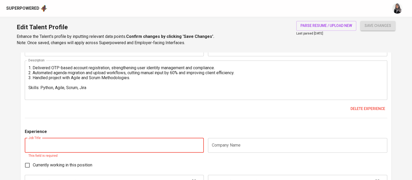
click at [147, 145] on input "text" at bounding box center [114, 145] width 179 height 15
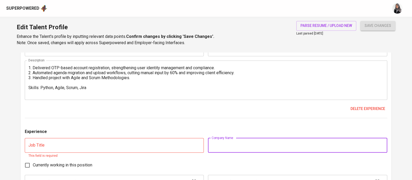
click at [222, 145] on input "text" at bounding box center [297, 145] width 179 height 15
paste input "Stealth EdTech Startup"
type input "Stealth EdTech Startup"
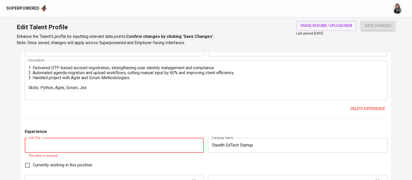
click at [163, 143] on input "text" at bounding box center [114, 145] width 179 height 15
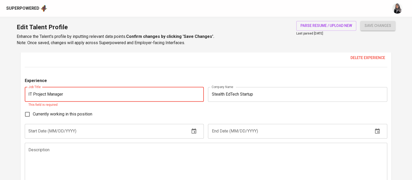
scroll to position [1087, 0]
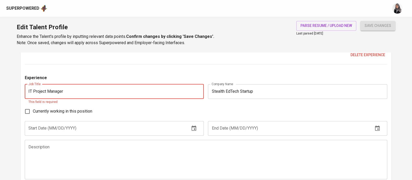
type input "IT Project Manager"
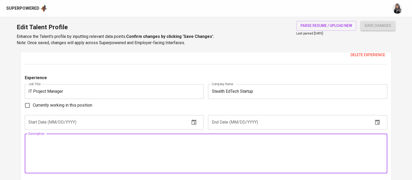
click at [114, 156] on textarea at bounding box center [205, 153] width 355 height 30
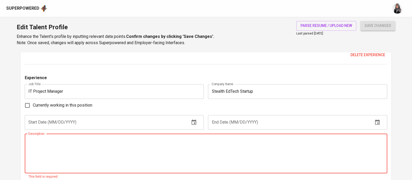
click at [226, 141] on textarea at bounding box center [205, 153] width 355 height 30
paste textarea "• Guided UI/UX revamp and optimized multi-user sync flows to improve engagement…"
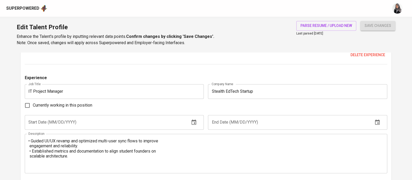
click at [33, 136] on div "• Guided UI/UX revamp and optimized multi-user sync flows to improve engagement…" at bounding box center [206, 153] width 363 height 39
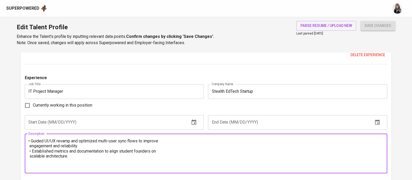
click at [32, 140] on textarea "• Guided UI/UX revamp and optimized multi-user sync flows to improve engagement…" at bounding box center [205, 153] width 355 height 30
click at [161, 139] on textarea "1. Guided UI/UX revamp and optimized multi-user sync flows to improve engagemen…" at bounding box center [205, 153] width 355 height 30
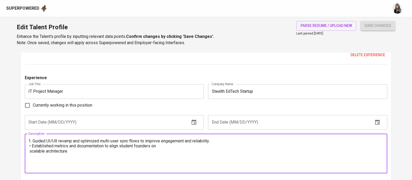
click at [31, 147] on textarea "1. Guided UI/UX revamp and optimized multi-user sync flows to improve engagemen…" at bounding box center [205, 153] width 355 height 30
click at [187, 145] on textarea "1. Guided UI/UX revamp and optimized multi-user sync flows to improve engagemen…" at bounding box center [205, 153] width 355 height 30
type textarea "1. Guided UI/UX revamp and optimized multi-user sync flows to improve engagemen…"
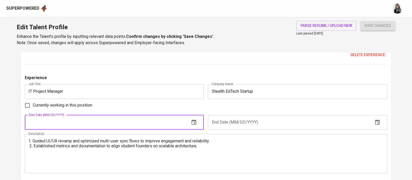
click at [125, 127] on input "text" at bounding box center [105, 122] width 161 height 15
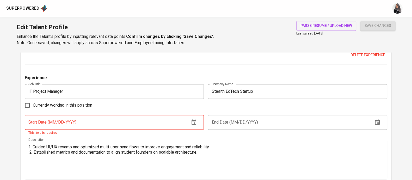
click at [230, 106] on div "Currently working in this position" at bounding box center [206, 105] width 363 height 11
click at [111, 120] on input "text" at bounding box center [105, 122] width 161 height 15
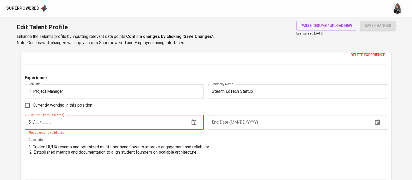
type input "5_/__/____"
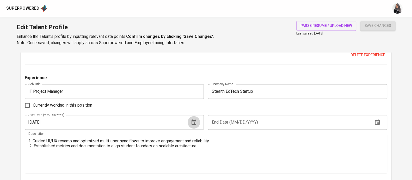
click at [189, 124] on button "button" at bounding box center [194, 122] width 13 height 13
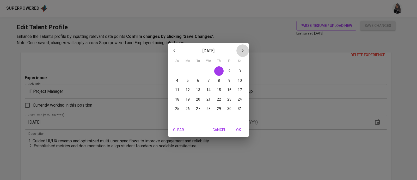
click at [242, 49] on icon "button" at bounding box center [243, 50] width 6 height 6
click at [195, 70] on span "1" at bounding box center [198, 70] width 9 height 5
type input "07/01/2025"
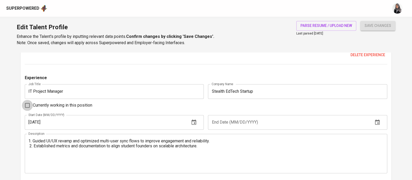
click at [30, 104] on input "Currently working in this position" at bounding box center [27, 105] width 11 height 11
checkbox input "true"
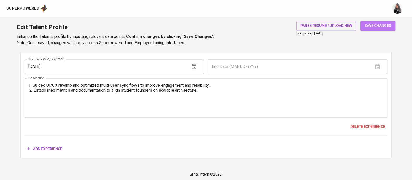
click at [372, 21] on button "save changes" at bounding box center [378, 26] width 35 height 10
type input "Agile Methodologies"
type input "5"
type input "IT Project Management"
type input "Budgeting"
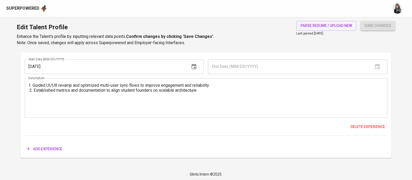
type input "Scrum"
type input "4"
type input "API"
type input "Python"
type input "Software Development Lifecycle (SDLC)"
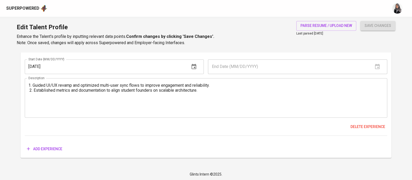
type input "IT Project Manager"
type input "Stealth EdTech Startup"
type input "07/01/2025"
type textarea "1. Guided UI/UX revamp and optimized multi-user sync flows to improve engagemen…"
type input "Freelance Product Management Consultant"
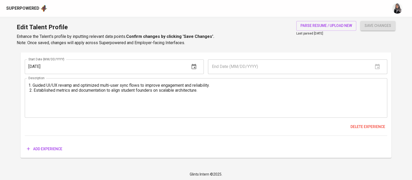
type input "Self-Employed"
checkbox input "true"
type input "07/01/2023"
type textarea "1. Served as a Seasonal Lecturer in IT Product Management, delivering courses o…"
type input "IT Project Manager"
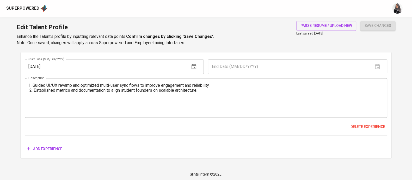
type input "Jublia (EventTech SaaS, Singapore)"
type input "03/01/2025"
type input "07/31/2025"
type textarea "1. Delivered OTP-based account registration, strengthening user identity manage…"
type input "Head of Product & Tech"
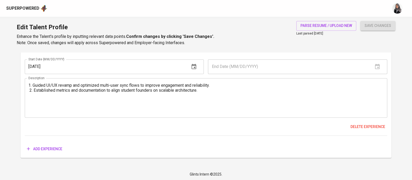
type input "Widya Edu Indonesia"
type input "12/01/2021"
type input "04/01/2023"
type textarea "At this ed-tech company offering bootcamps and formal education for high school…"
type input "Product Manager"
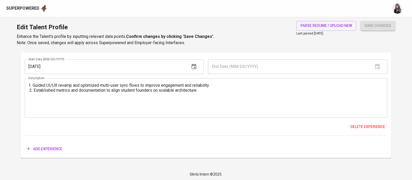
type input "Lumintu Logic Indonesia"
type input "04/01/2021"
type input "01/01/2022"
type textarea "Lumintu Logic is an innovative software as a service (SaaS) solution providing …"
type input "Product Analyst"
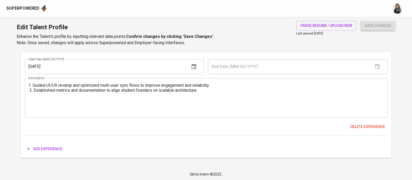
type input "SET Remittance App, Taiwan"
checkbox input "false"
type input "09/01/2019"
type input "02/01/2020"
type textarea "SET was an abbreviation for Shop, Event, and Transfer, and it was a Taiwanese s…"
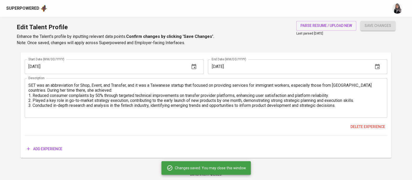
scroll to position [0, 0]
click at [271, 20] on div "Edit Talent Profile Enhance the Talent's profile by inputting relevant data poi…" at bounding box center [206, 34] width 412 height 35
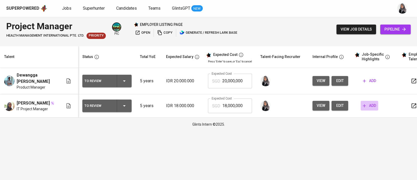
click at [367, 105] on span "add" at bounding box center [369, 105] width 13 height 7
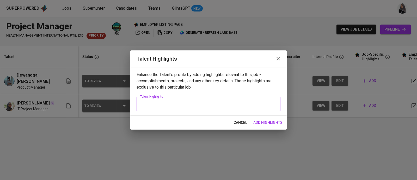
click at [191, 104] on textarea at bounding box center [208, 103] width 137 height 5
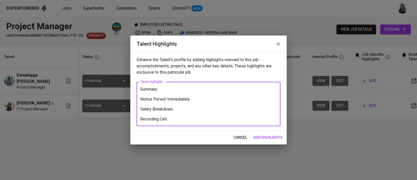
paste textarea "[URL][DOMAIN_NAME]"
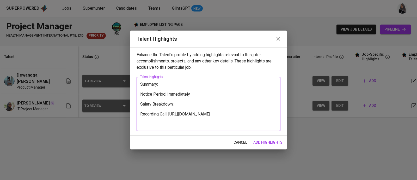
click at [185, 103] on textarea "Summary: Notice Period: Immediately Salary Breakdown: Recording Call: [URL][DOM…" at bounding box center [208, 104] width 137 height 45
type textarea "Summary: Notice Period: Immediately Salary Breakdown: Recording Call: [URL][DOM…"
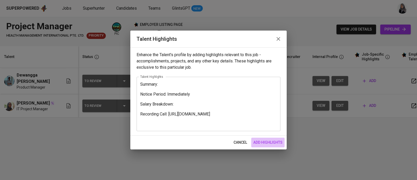
click at [268, 143] on span "add highlights" at bounding box center [268, 142] width 29 height 7
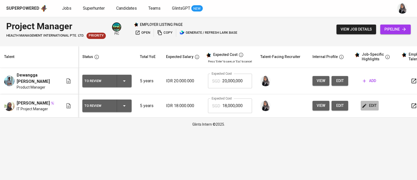
click at [373, 110] on button "edit" at bounding box center [370, 106] width 18 height 10
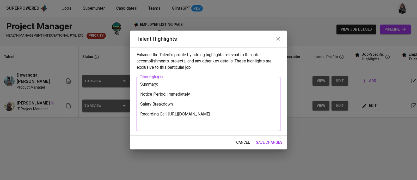
click at [176, 103] on textarea "Summary: Notice Period: Immediately Salary Breakdown: Recording Call: [URL][DOM…" at bounding box center [208, 104] width 137 height 45
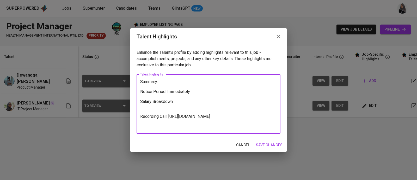
paste textarea "Total Monthly Package: XXX Monthly Salary : xx Employment Tax : xx BPJS Health …"
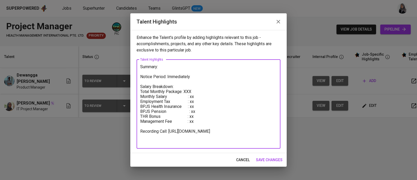
drag, startPoint x: 185, startPoint y: 92, endPoint x: 197, endPoint y: 91, distance: 11.7
click at [197, 91] on textarea "Summary: Notice Period: Immediately Salary Breakdown: Total Monthly Package: XX…" at bounding box center [208, 103] width 137 height 79
drag, startPoint x: 197, startPoint y: 96, endPoint x: 191, endPoint y: 96, distance: 6.5
click at [191, 96] on textarea "Summary: Notice Period: Immediately Salary Breakdown: Total Monthly Package: Mo…" at bounding box center [208, 103] width 137 height 79
drag, startPoint x: 192, startPoint y: 100, endPoint x: 196, endPoint y: 100, distance: 3.9
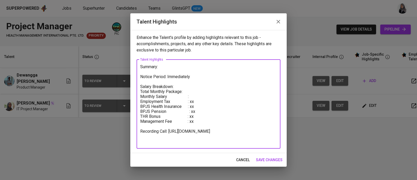
click at [196, 100] on textarea "Summary: Notice Period: Immediately Salary Breakdown: Total Monthly Package: Mo…" at bounding box center [208, 103] width 137 height 79
drag, startPoint x: 195, startPoint y: 106, endPoint x: 191, endPoint y: 106, distance: 3.9
click at [191, 106] on textarea "Summary: Notice Period: Immediately Salary Breakdown: Total Monthly Package: Mo…" at bounding box center [208, 103] width 137 height 79
drag, startPoint x: 196, startPoint y: 112, endPoint x: 191, endPoint y: 111, distance: 4.7
click at [191, 111] on textarea "Summary: Notice Period: Immediately Salary Breakdown: Total Monthly Package: Mo…" at bounding box center [208, 103] width 137 height 79
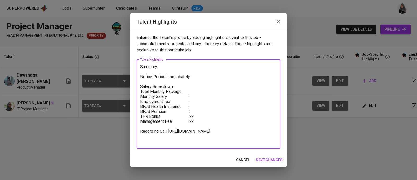
drag, startPoint x: 195, startPoint y: 116, endPoint x: 190, endPoint y: 116, distance: 4.2
click at [190, 116] on textarea "Summary: Notice Period: Immediately Salary Breakdown: Total Monthly Package: Mo…" at bounding box center [208, 103] width 137 height 79
drag, startPoint x: 197, startPoint y: 121, endPoint x: 190, endPoint y: 121, distance: 6.5
click at [190, 121] on textarea "Summary: Notice Period: Immediately Salary Breakdown: Total Monthly Package: Mo…" at bounding box center [208, 103] width 137 height 79
click at [174, 86] on textarea "Summary: Notice Period: Immediately Salary Breakdown: Total Monthly Package: Mo…" at bounding box center [208, 103] width 137 height 79
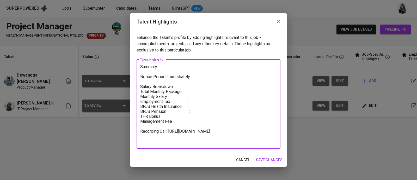
click at [183, 92] on textarea "Summary: Notice Period: Immediately Salary Breakdown Total Monthly Package: Mon…" at bounding box center [208, 103] width 137 height 79
click at [182, 92] on textarea "Summary: Notice Period: Immediately Salary Breakdown Total Monthly Package: Mon…" at bounding box center [208, 103] width 137 height 79
type textarea "Summary: Notice Period: Immediately Salary Breakdown Total Monthly Package : Mo…"
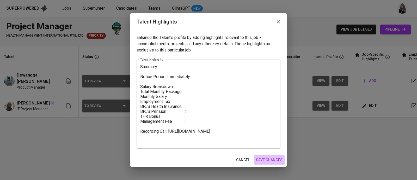
click at [278, 161] on span "save changes" at bounding box center [269, 159] width 27 height 7
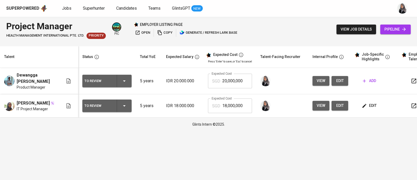
click at [278, 131] on html "Superpowered Jobs Superhunter Candidates Teams GlintsGPT NEW Project Manager HE…" at bounding box center [208, 65] width 417 height 131
click at [279, 28] on div "Project Manager HEALTH MANAGEMENT INTERNATIONAL PTE. LTD. Priority pic employer…" at bounding box center [208, 29] width 417 height 25
click at [371, 106] on span "edit" at bounding box center [370, 105] width 14 height 7
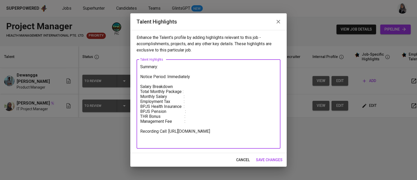
click at [176, 84] on textarea "Summary: Notice Period: Immediately Salary Breakdown Total Monthly Package : Mo…" at bounding box center [208, 103] width 137 height 79
click at [184, 91] on textarea "Summary: Notice Period: Immediately Salary Breakdown Total Monthly Package : Mo…" at bounding box center [208, 103] width 137 height 79
click at [190, 92] on textarea "Summary: Notice Period: Immediately Salary Breakdown Total Monthly Package : Mo…" at bounding box center [208, 103] width 137 height 79
click at [188, 123] on textarea "Summary: Notice Period: Immediately Salary Breakdown Total Monthly Package : Mo…" at bounding box center [208, 103] width 137 height 79
click at [190, 98] on textarea "Summary: Notice Period: Immediately Salary Breakdown Total Monthly Package : Mo…" at bounding box center [208, 103] width 137 height 79
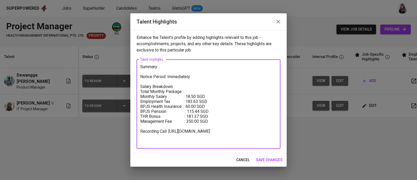
click at [190, 91] on textarea "Summary: Notice Period: Immediately Salary Breakdown Total Monthly Package : Mo…" at bounding box center [208, 103] width 137 height 79
click at [191, 96] on textarea "Summary: Notice Period: Immediately Salary Breakdown Total Monthly Package : Mo…" at bounding box center [208, 103] width 137 height 79
click at [195, 90] on textarea "Summary: Notice Period: Immediately Salary Breakdown Total Monthly Package : Mo…" at bounding box center [208, 103] width 137 height 79
drag, startPoint x: 193, startPoint y: 76, endPoint x: 140, endPoint y: 78, distance: 52.5
click at [140, 78] on textarea "Summary: Notice Period: Immediately Salary Breakdown Total Monthly Package : 27…" at bounding box center [208, 103] width 137 height 79
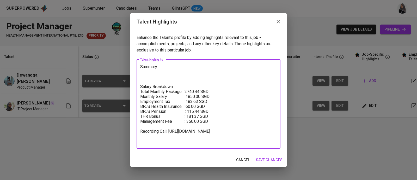
click at [213, 122] on textarea "Summary: Salary Breakdown Total Monthly Package : 2740.44 SGD Monthly Salary : …" at bounding box center [208, 103] width 137 height 79
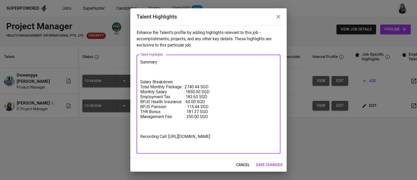
paste textarea "Notice Period: Immediately"
type textarea "Summary: Salary Breakdown Total Monthly Package : 2740.44 SGD Monthly Salary : …"
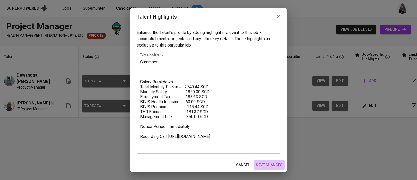
click at [268, 165] on span "save changes" at bounding box center [269, 164] width 27 height 7
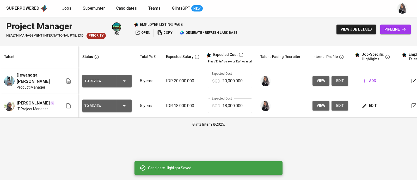
click at [290, 32] on div "Project Manager HEALTH MANAGEMENT INTERNATIONAL PTE. LTD. Priority pic employer…" at bounding box center [208, 29] width 417 height 25
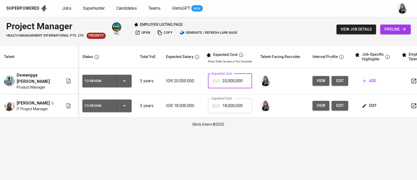
click at [235, 84] on input "20,000,000" at bounding box center [237, 81] width 30 height 15
type input "18,000,000"
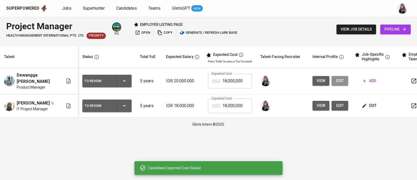
click at [336, 81] on span "edit" at bounding box center [340, 80] width 8 height 7
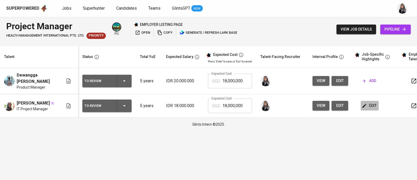
click at [362, 107] on icon "button" at bounding box center [364, 105] width 5 height 5
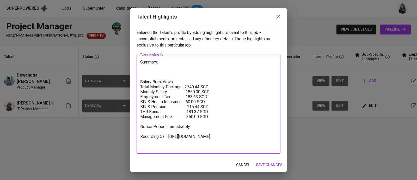
drag, startPoint x: 141, startPoint y: 81, endPoint x: 209, endPoint y: 118, distance: 78.1
click at [209, 118] on textarea "Summary: Salary Breakdown Total Monthly Package : 2740.44 SGD Monthly Salary : …" at bounding box center [208, 103] width 137 height 89
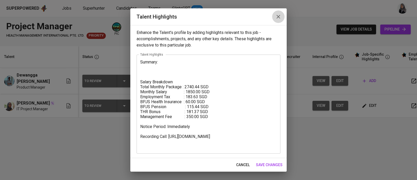
click at [278, 17] on icon "button" at bounding box center [278, 17] width 6 height 6
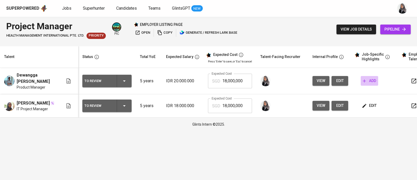
click at [373, 83] on span "add" at bounding box center [369, 80] width 13 height 7
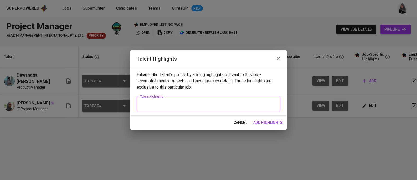
click at [225, 106] on textarea at bounding box center [208, 103] width 137 height 5
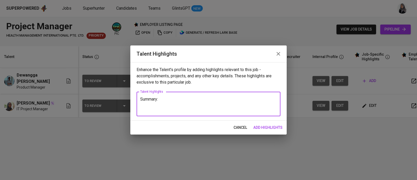
paste textarea "Salary Breakdown Total Monthly Package : 2740.44 SGD Monthly Salary : 1850.00 S…"
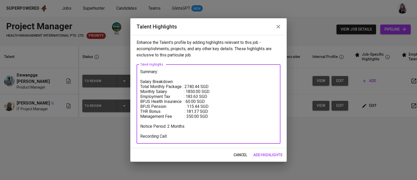
paste textarea "https://glints.sg.larksuite.com/minutes/obsgvkta74mu29vjelsmgj2y?from=from_copy…"
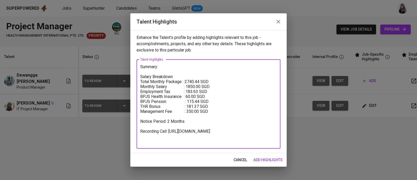
type textarea "Summary: Salary Breakdown Total Monthly Package : 2740.44 SGD Monthly Salary : …"
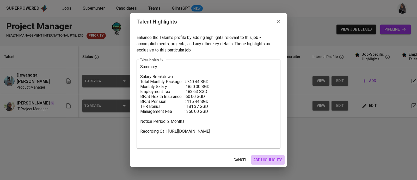
click at [267, 160] on span "add highlights" at bounding box center [268, 159] width 29 height 7
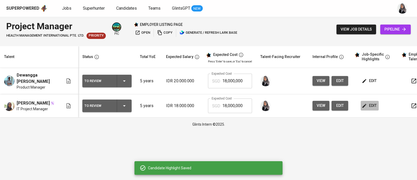
click at [367, 106] on span "edit" at bounding box center [370, 105] width 14 height 7
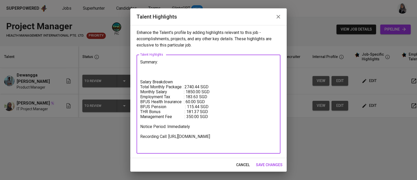
drag, startPoint x: 189, startPoint y: 85, endPoint x: 200, endPoint y: 86, distance: 11.2
click at [200, 86] on textarea "Summary: Salary Breakdown Total Monthly Package : 2740.44 SGD Monthly Salary : …" at bounding box center [208, 103] width 137 height 89
drag, startPoint x: 202, startPoint y: 91, endPoint x: 189, endPoint y: 92, distance: 13.3
click at [189, 92] on textarea "Summary: Salary Breakdown Total Monthly Package : SGD Monthly Salary : 1850.00 …" at bounding box center [208, 103] width 137 height 89
click at [187, 86] on textarea "Summary: Salary Breakdown Total Monthly Package : SGD Monthly Salary : 1800.00 …" at bounding box center [208, 103] width 137 height 89
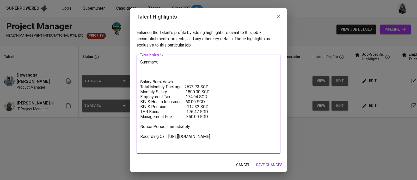
type textarea "Summary: Salary Breakdown Total Monthly Package : 2673.73 SGD Monthly Salary : …"
click at [267, 164] on span "save changes" at bounding box center [269, 164] width 27 height 7
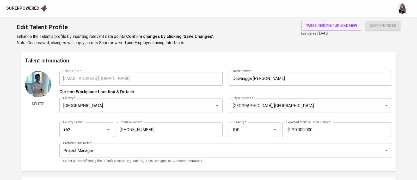
type input "[EMAIL_ADDRESS][DOMAIN_NAME]"
type input "Dewangga [PERSON_NAME]"
type input "[GEOGRAPHIC_DATA]"
type input "[GEOGRAPHIC_DATA], [GEOGRAPHIC_DATA]"
type input "+62"
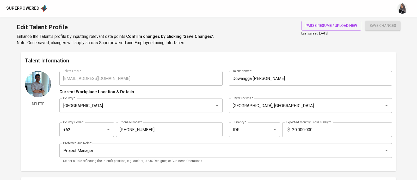
type input "[PHONE_NUMBER]"
type input "IDR"
type input "Project Manager"
radio input "true"
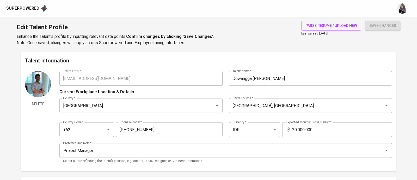
type input "5"
type input "1 Month"
type input "[URL][DOMAIN_NAME]"
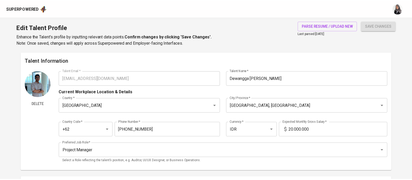
scroll to position [21, 0]
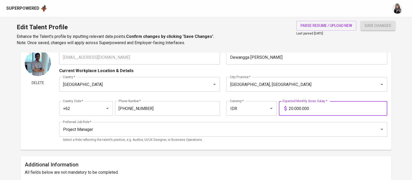
click at [295, 107] on input "20.000.000" at bounding box center [338, 108] width 99 height 15
type input "18.500.000"
click at [361, 21] on button "save changes" at bounding box center [378, 26] width 35 height 10
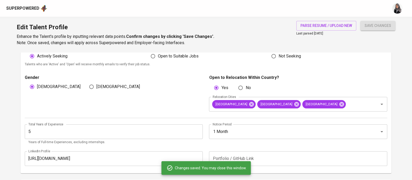
scroll to position [160, 0]
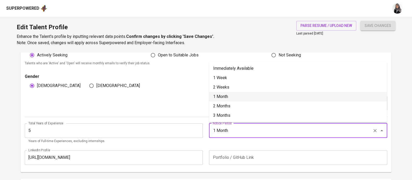
click at [216, 130] on input "1 Month" at bounding box center [291, 130] width 159 height 10
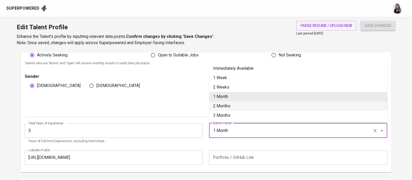
click at [234, 104] on li "2 Months" at bounding box center [298, 105] width 178 height 9
type input "2 Months"
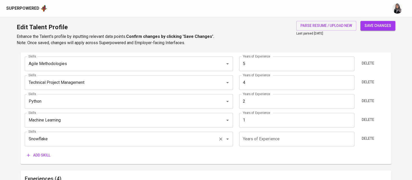
scroll to position [376, 0]
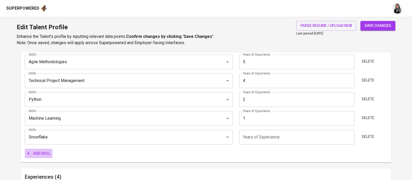
click at [34, 154] on span "Add skill" at bounding box center [38, 153] width 23 height 7
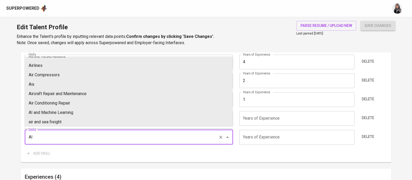
scroll to position [0, 0]
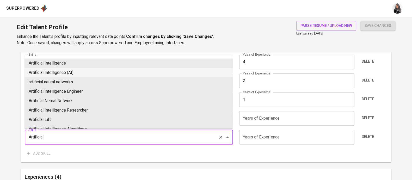
click at [68, 73] on li "Artificial Intelligence (AI)" at bounding box center [129, 72] width 208 height 9
type input "Artificial Intelligence (AI)"
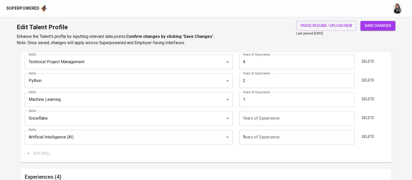
click at [262, 139] on input "1" at bounding box center [296, 137] width 115 height 15
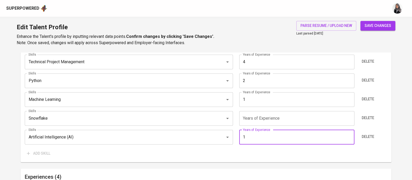
type input "1"
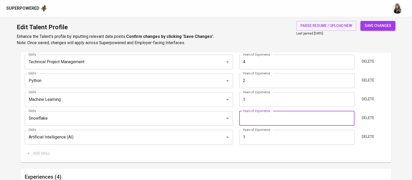
click at [254, 119] on input "number" at bounding box center [296, 118] width 115 height 15
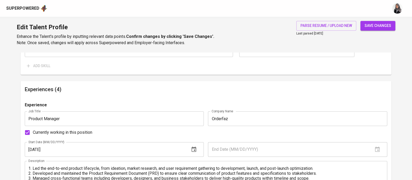
scroll to position [503, 0]
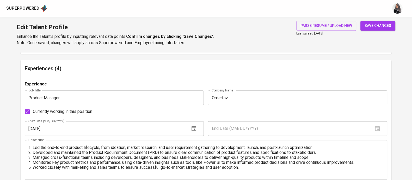
type input "2"
click at [264, 70] on h6 "Experiences (4)" at bounding box center [206, 68] width 363 height 8
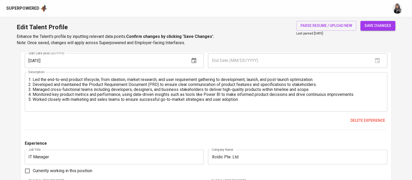
scroll to position [578, 0]
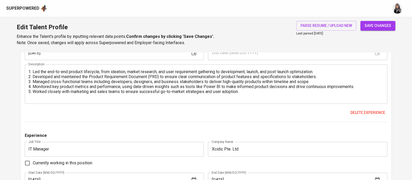
click at [222, 105] on div "Experience Job Title Product Manager Job Title Company Name Orderfaz Company Na…" at bounding box center [206, 63] width 363 height 117
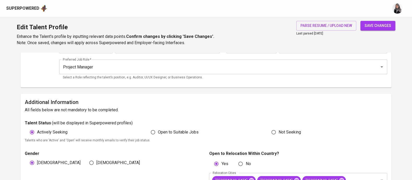
scroll to position [0, 0]
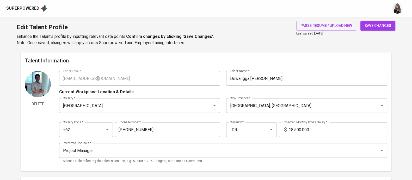
click at [368, 25] on span "save changes" at bounding box center [378, 25] width 27 height 7
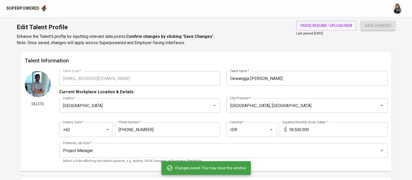
type input "Software Development Lifecycle (SDLC)"
type input "Agile Methodologies"
type input "Cloud Infrastructure"
type input "AWS"
type input "Scrum"
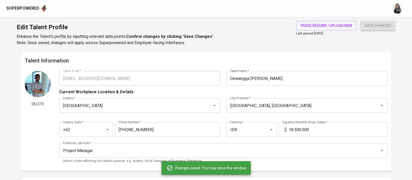
type input "Snowflake"
type input "2"
type input "Machine Learning"
type input "1"
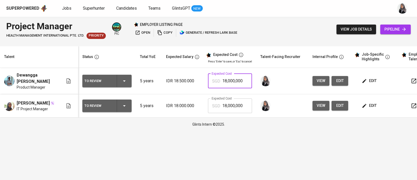
click at [230, 80] on input "18,000,000" at bounding box center [237, 81] width 30 height 15
type input "18,500,000"
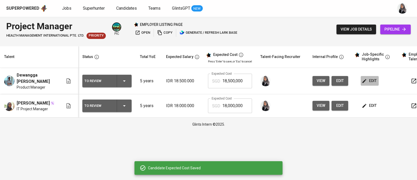
click at [367, 81] on span "edit" at bounding box center [370, 80] width 14 height 7
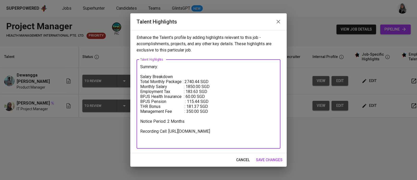
drag, startPoint x: 186, startPoint y: 80, endPoint x: 202, endPoint y: 80, distance: 15.4
click at [202, 80] on textarea "Summary: Salary Breakdown Total Monthly Package : 2740.44 SGD Monthly Salary : …" at bounding box center [208, 103] width 137 height 79
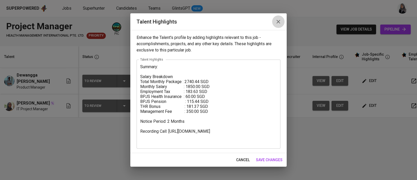
click at [279, 19] on icon "button" at bounding box center [278, 22] width 6 height 6
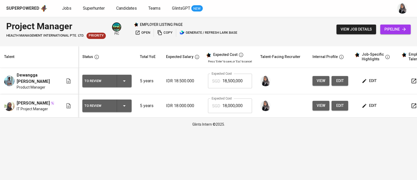
click at [233, 84] on input "18,500,000" at bounding box center [237, 81] width 30 height 15
paste input "274,044"
type input "2,740"
click at [236, 106] on input "18,000,000" at bounding box center [237, 105] width 30 height 15
type input "2,674"
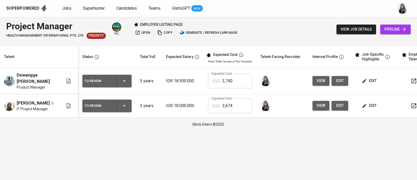
click at [289, 20] on div "Project Manager HEALTH MANAGEMENT INTERNATIONAL PTE. LTD. Priority pic employer…" at bounding box center [208, 29] width 417 height 25
click at [367, 79] on span "edit" at bounding box center [370, 80] width 14 height 7
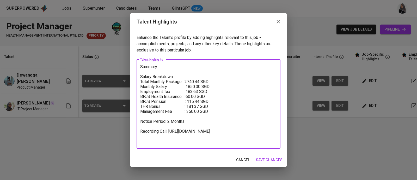
click at [179, 66] on textarea "Summary: Salary Breakdown Total Monthly Package : 2740.44 SGD Monthly Salary : …" at bounding box center [208, 103] width 137 height 79
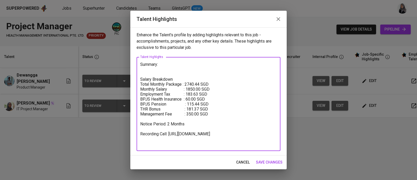
paste textarea "[PERSON_NAME] has over 5 years of experience in international projects and prod…"
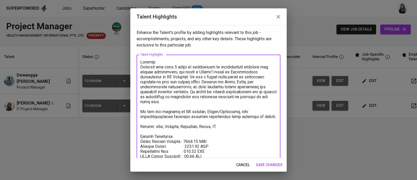
click at [147, 120] on textarea at bounding box center [208, 131] width 137 height 144
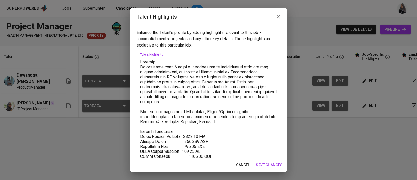
click at [224, 120] on textarea at bounding box center [208, 128] width 137 height 139
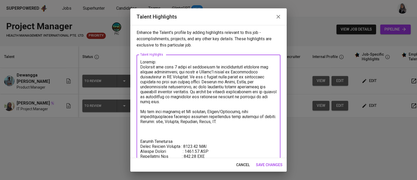
paste textarea "Project: Bisa AI Academy Platform ([DATE]–[DATE]) Responsibilities: Worked as a…"
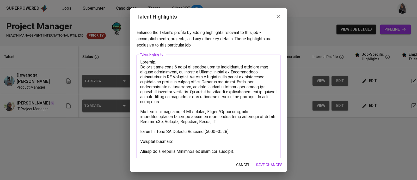
scroll to position [21, 0]
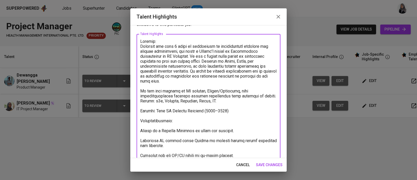
click at [145, 115] on textarea at bounding box center [208, 135] width 137 height 193
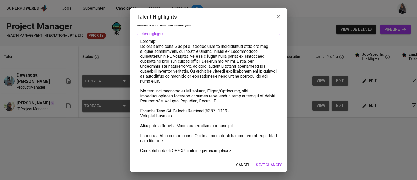
click at [146, 120] on textarea at bounding box center [208, 133] width 137 height 188
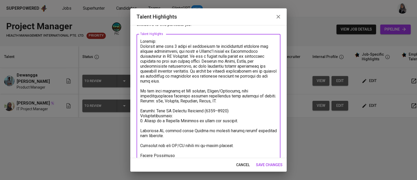
click at [144, 107] on textarea at bounding box center [208, 130] width 137 height 183
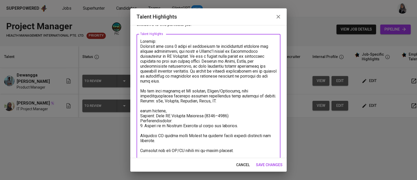
click at [144, 130] on textarea at bounding box center [208, 133] width 137 height 188
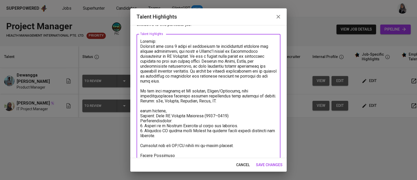
click at [143, 141] on textarea at bounding box center [208, 130] width 137 height 183
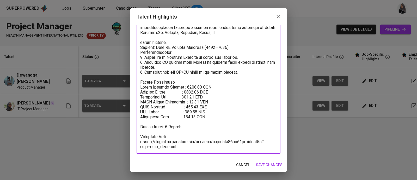
scroll to position [88, 0]
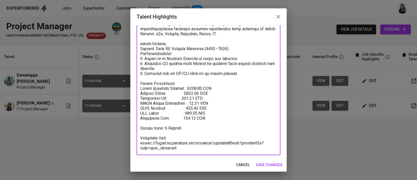
click at [193, 117] on textarea at bounding box center [208, 61] width 137 height 178
click at [194, 88] on textarea at bounding box center [208, 61] width 137 height 178
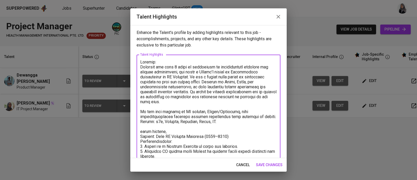
scroll to position [89, 0]
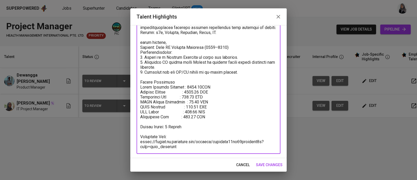
type textarea "Loremip: Dolorsit ame cons 4 adipi el seddoeiusm te incididuntutl etdolore mag …"
click at [275, 165] on span "save changes" at bounding box center [269, 164] width 27 height 7
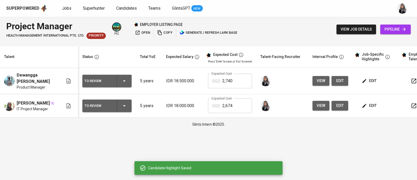
click at [370, 106] on span "edit" at bounding box center [370, 105] width 14 height 7
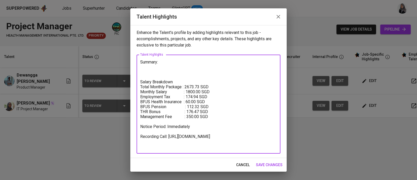
click at [258, 95] on textarea "Summary: Salary Breakdown Total Monthly Package : 2673.73 SGD Monthly Salary : …" at bounding box center [208, 103] width 137 height 89
click at [226, 89] on textarea "Summary: Salary Breakdown Total Monthly Package : 2673.73 SGD Monthly Salary : …" at bounding box center [208, 103] width 137 height 89
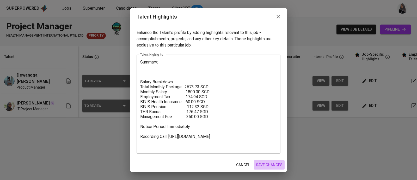
click at [268, 162] on span "save changes" at bounding box center [269, 164] width 27 height 7
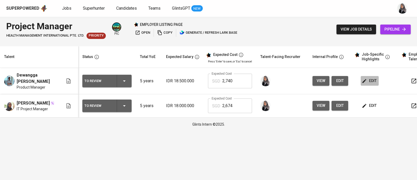
click at [370, 79] on span "edit" at bounding box center [370, 80] width 14 height 7
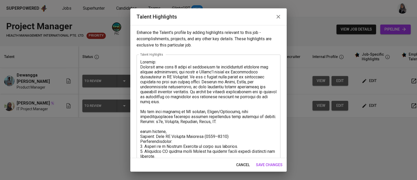
click at [278, 15] on icon "button" at bounding box center [278, 17] width 6 height 6
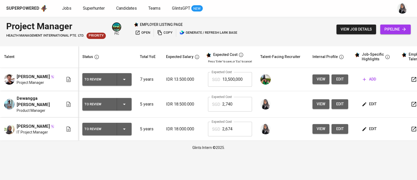
click at [368, 101] on span "edit" at bounding box center [370, 104] width 14 height 7
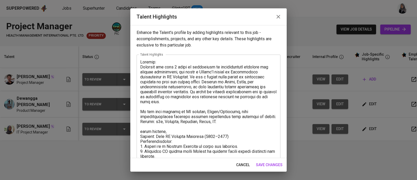
scroll to position [89, 0]
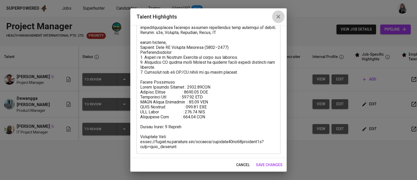
click at [280, 17] on icon "button" at bounding box center [279, 17] width 4 height 4
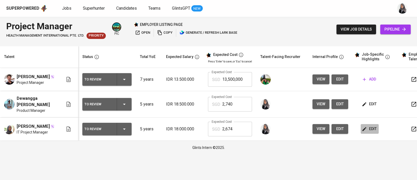
click at [376, 130] on button "edit" at bounding box center [370, 129] width 18 height 10
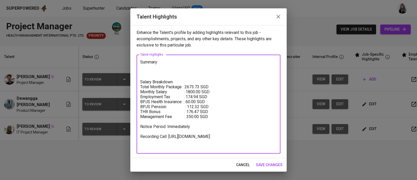
click at [192, 117] on textarea "Summary: Salary Breakdown Total Monthly Package : 2673.73 SGD Monthly Salary : …" at bounding box center [208, 103] width 137 height 89
click at [241, 93] on textarea "Summary: Salary Breakdown Total Monthly Package : 2673.73 SGD Monthly Salary : …" at bounding box center [208, 103] width 137 height 89
click at [271, 93] on textarea "Summary: Salary Breakdown Total Monthly Package : 2673.73 SGD Monthly Salary : …" at bounding box center [208, 103] width 137 height 89
click at [182, 82] on textarea "Summary: Salary Breakdown Total Monthly Package : 2673.73 SGD Monthly Salary : …" at bounding box center [208, 103] width 137 height 89
click at [201, 88] on textarea "Summary: Salary Breakdown Total Monthly Package : 2673.73 SGD Monthly Salary : …" at bounding box center [208, 103] width 137 height 89
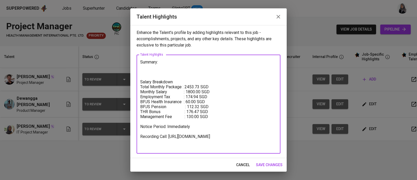
type textarea "Summary: Salary Breakdown Total Monthly Package : 2453.73 SGD Monthly Salary : …"
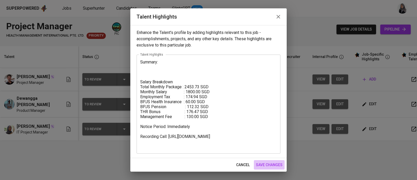
click at [266, 164] on span "save changes" at bounding box center [269, 164] width 27 height 7
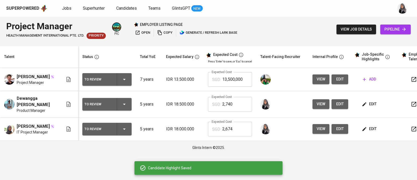
click at [266, 15] on div "Superpowered Jobs Superhunter Candidates Teams GlintsGPT NEW" at bounding box center [208, 8] width 417 height 17
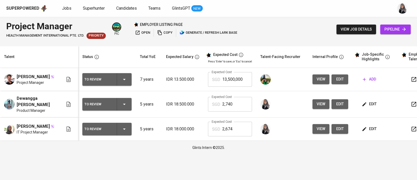
click at [403, 17] on div "Project Manager HEALTH MANAGEMENT INTERNATIONAL PTE. LTD. Priority pic employer…" at bounding box center [208, 29] width 417 height 25
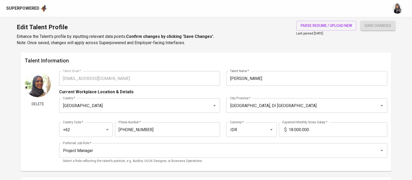
scroll to position [5, 0]
click at [384, 37] on div "save changes" at bounding box center [378, 33] width 35 height 25
